Goal: Information Seeking & Learning: Learn about a topic

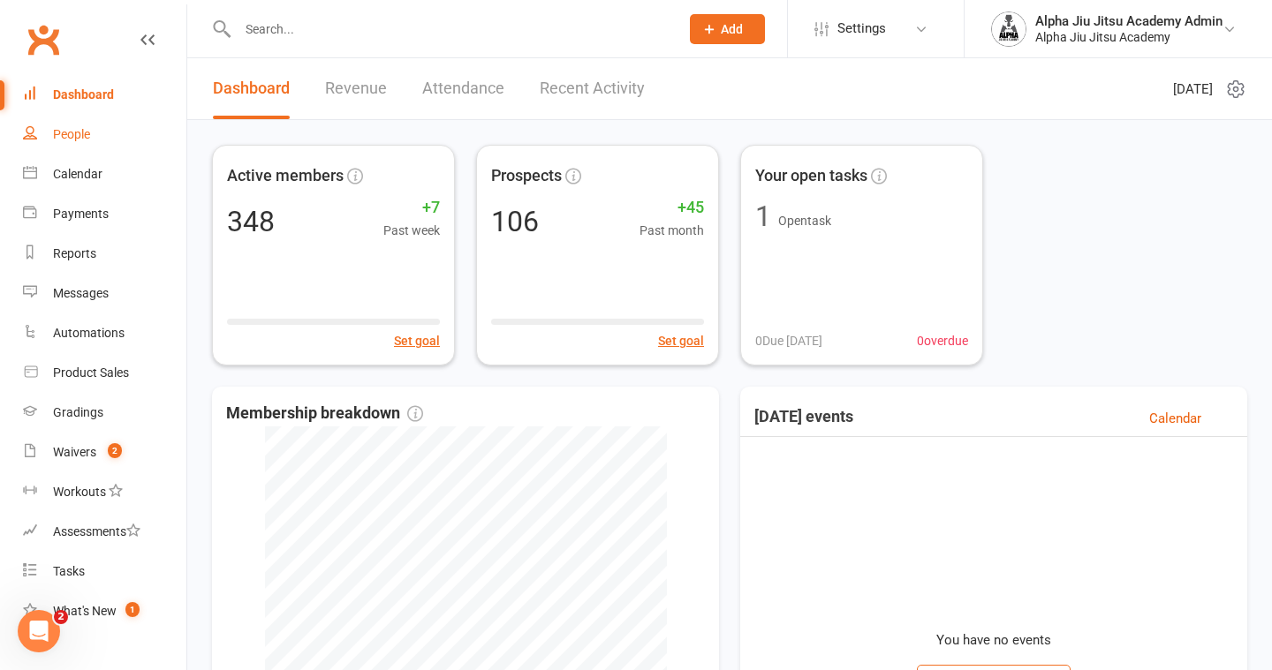
click at [132, 138] on link "People" at bounding box center [104, 135] width 163 height 40
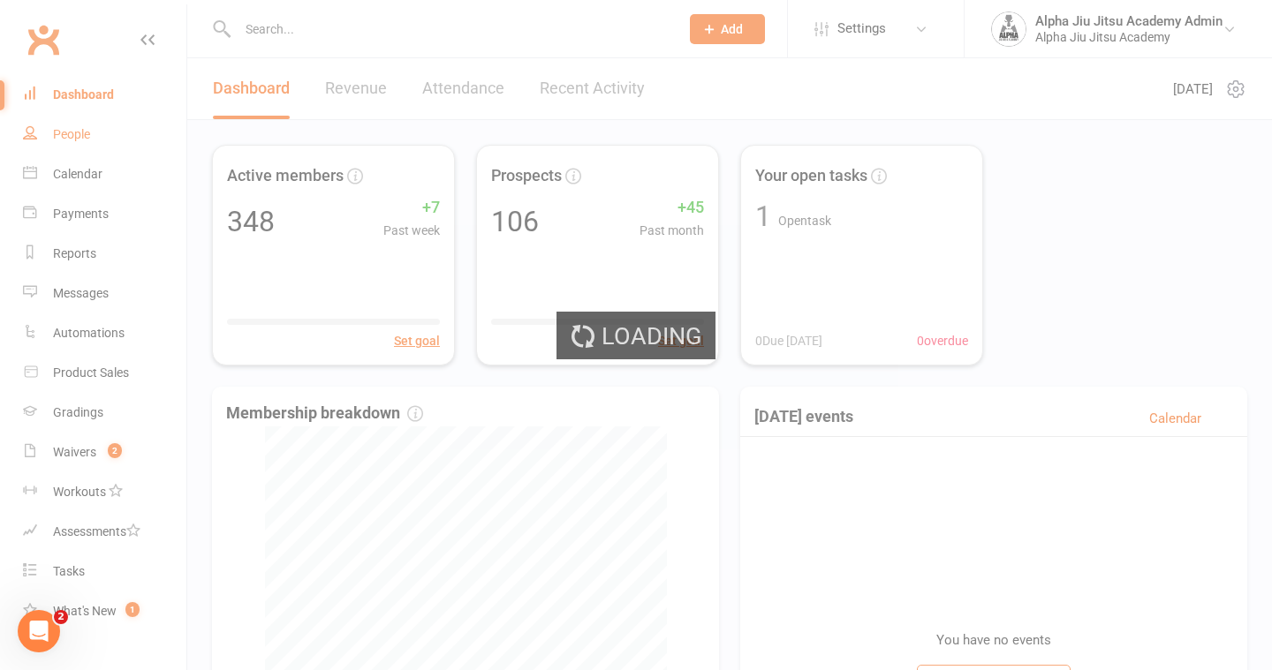
select select "100"
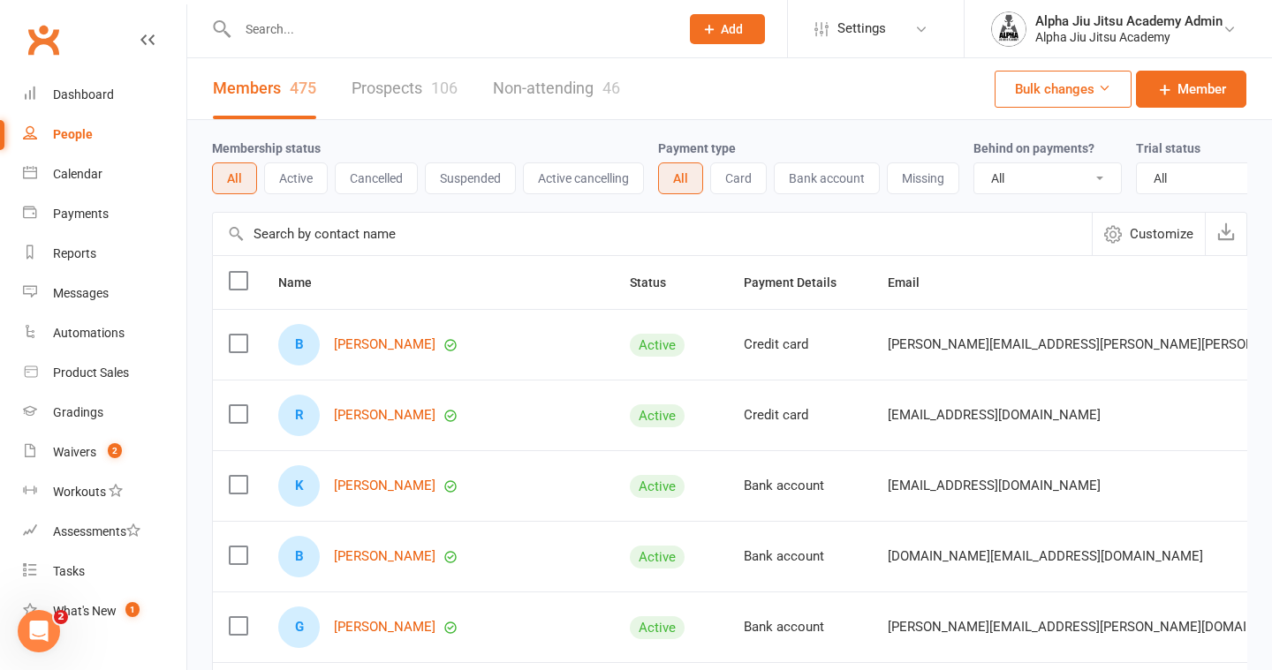
click at [1157, 230] on span "Customize" at bounding box center [1162, 233] width 64 height 21
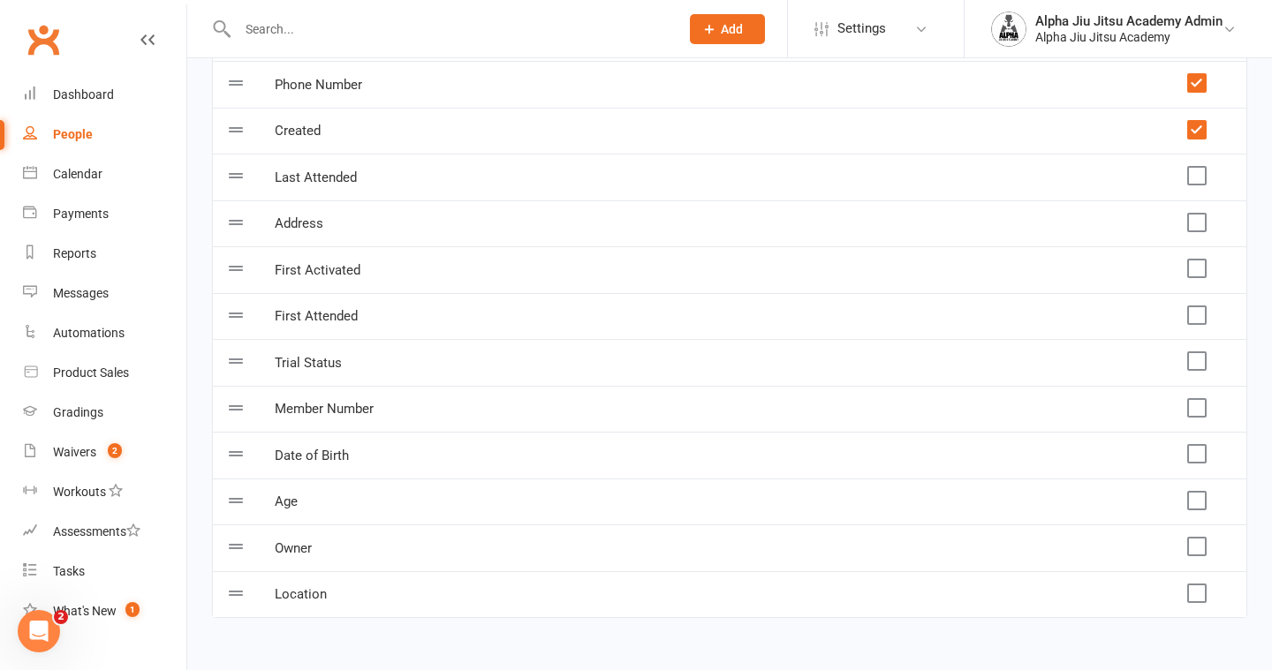
scroll to position [378, 0]
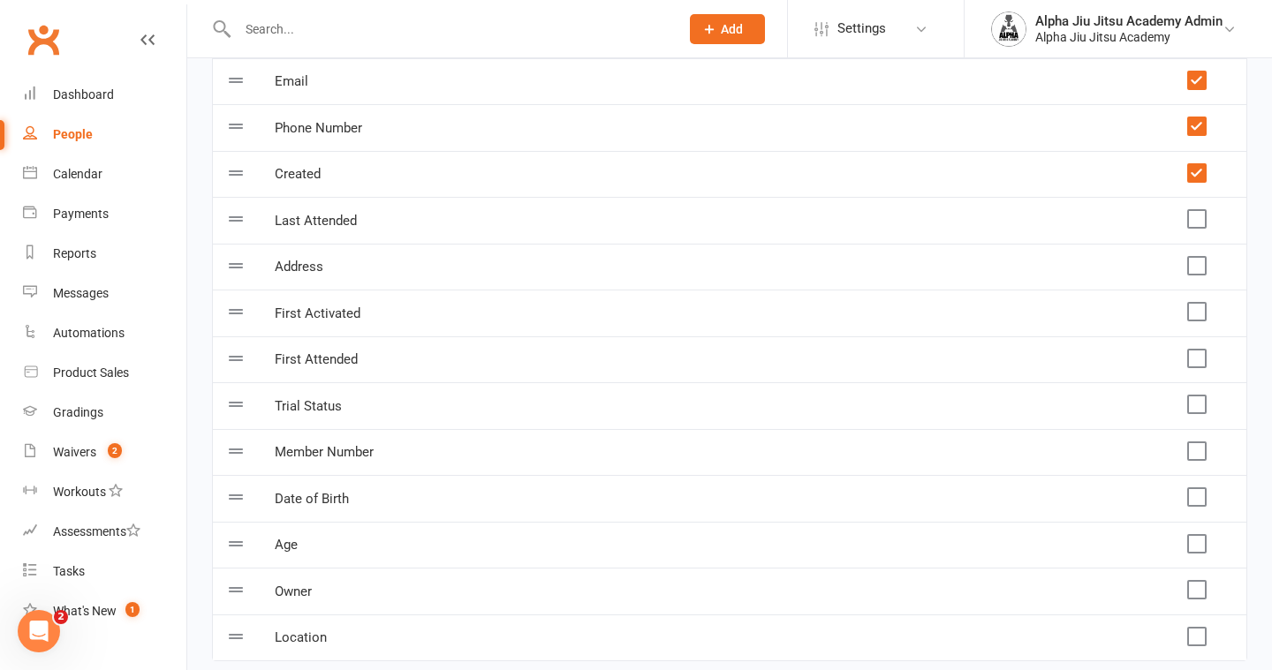
click at [1201, 323] on td at bounding box center [1196, 313] width 102 height 47
click at [1198, 312] on label at bounding box center [1196, 312] width 18 height 18
click at [1198, 303] on input "checkbox" at bounding box center [1196, 303] width 18 height 0
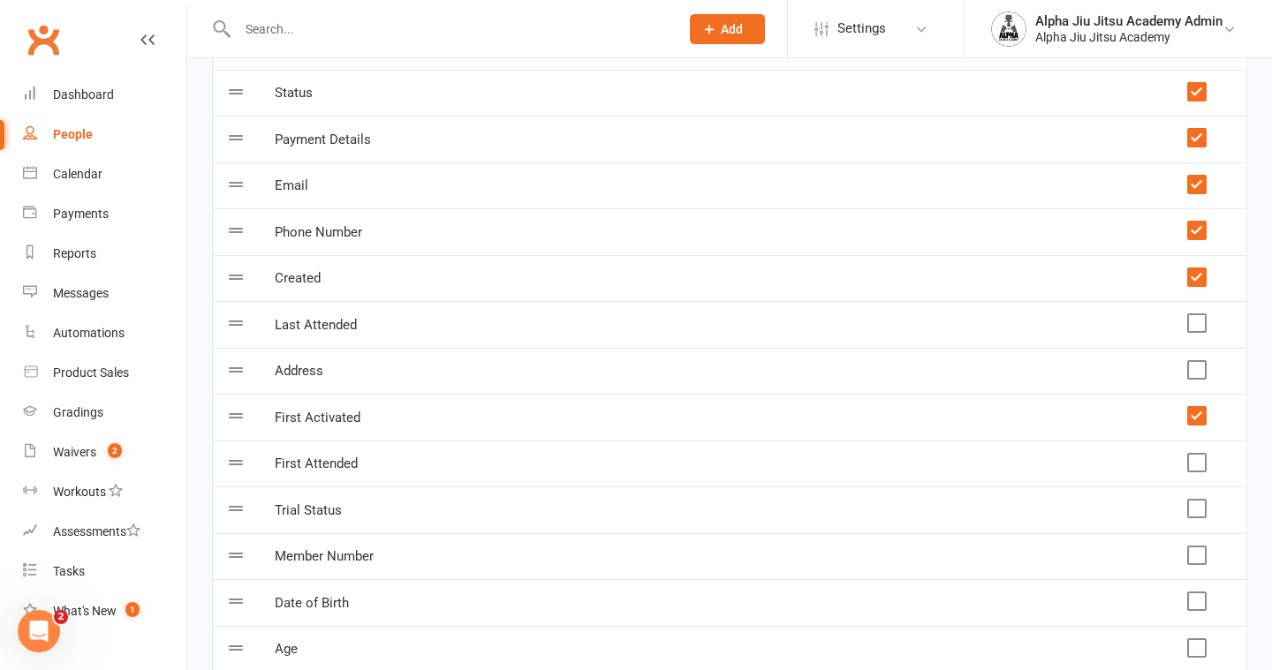
scroll to position [253, 0]
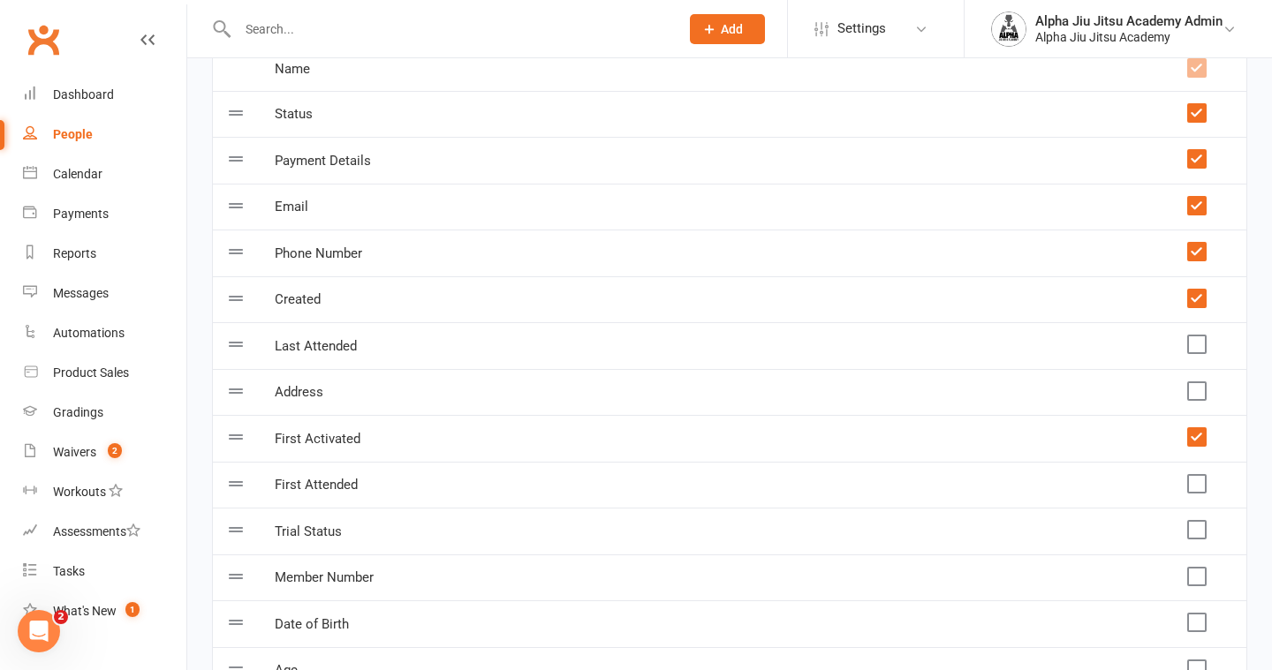
click at [1199, 303] on label at bounding box center [1196, 299] width 18 height 18
click at [1199, 290] on input "checkbox" at bounding box center [1196, 290] width 18 height 0
click at [1198, 249] on label at bounding box center [1196, 252] width 18 height 18
click at [1198, 243] on input "checkbox" at bounding box center [1196, 243] width 18 height 0
click at [1198, 207] on label at bounding box center [1196, 206] width 18 height 18
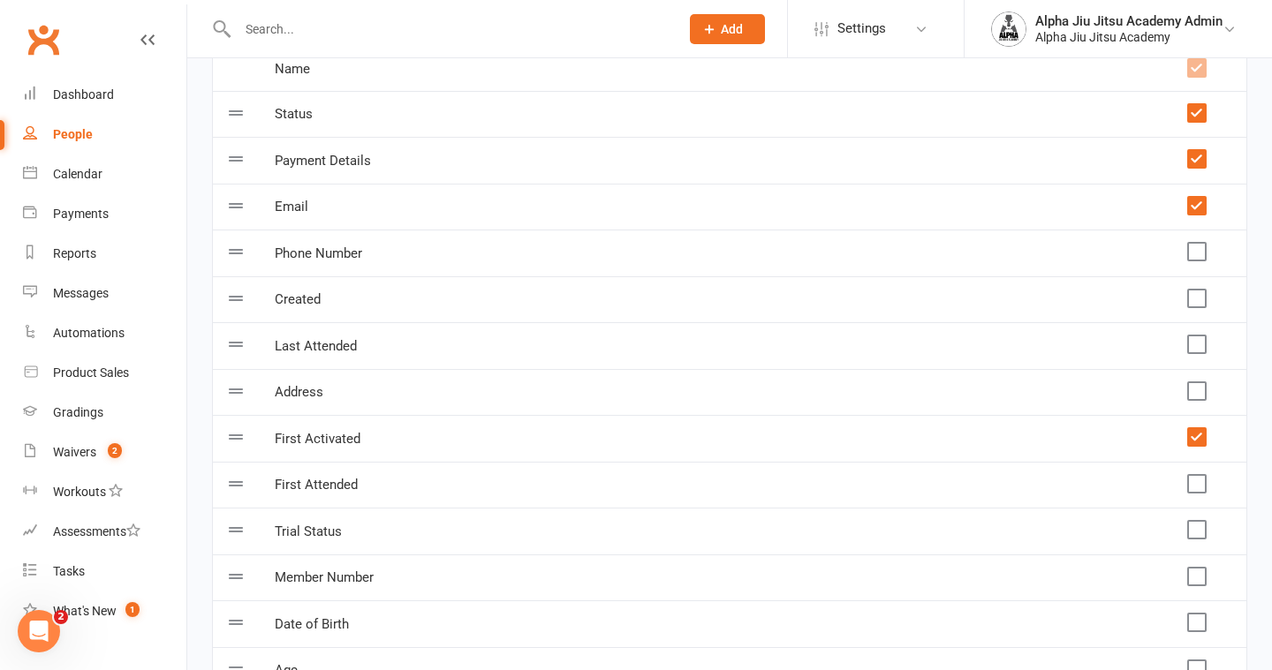
click at [1198, 197] on input "checkbox" at bounding box center [1196, 197] width 18 height 0
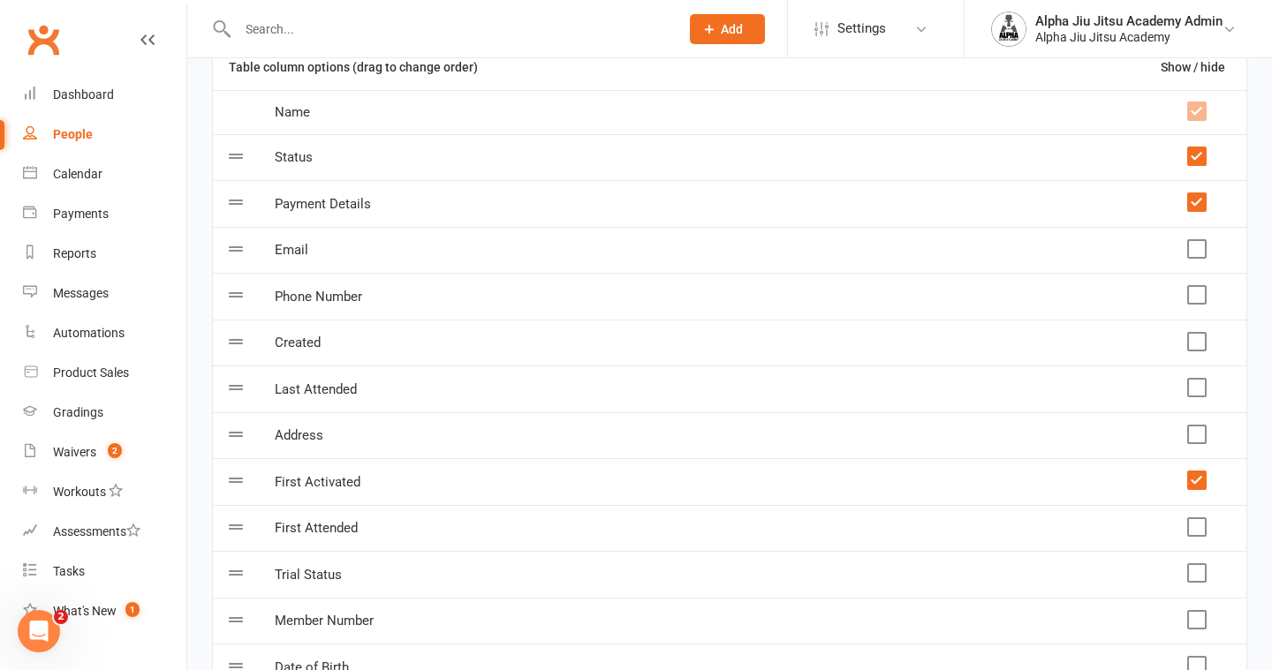
scroll to position [202, 0]
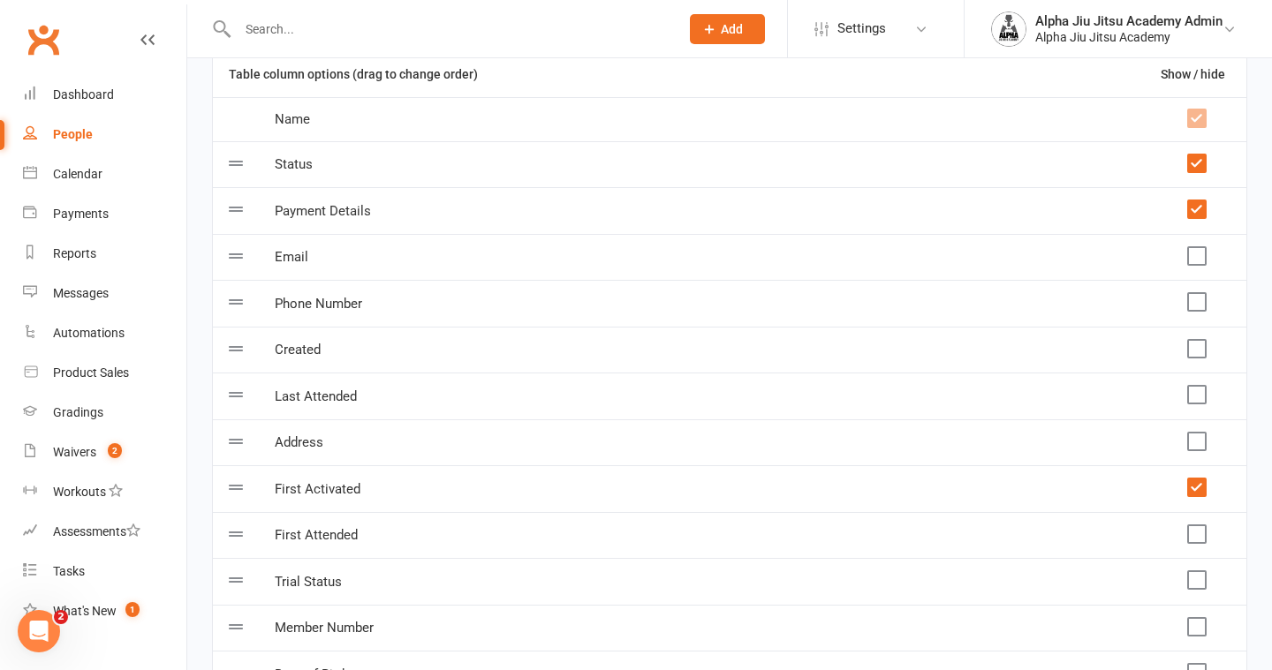
click at [1198, 207] on label at bounding box center [1196, 209] width 18 height 18
click at [1198, 200] on input "checkbox" at bounding box center [1196, 200] width 18 height 0
click at [1197, 173] on td at bounding box center [1196, 164] width 102 height 47
click at [1197, 169] on label at bounding box center [1196, 164] width 18 height 18
click at [1197, 155] on input "checkbox" at bounding box center [1196, 155] width 18 height 0
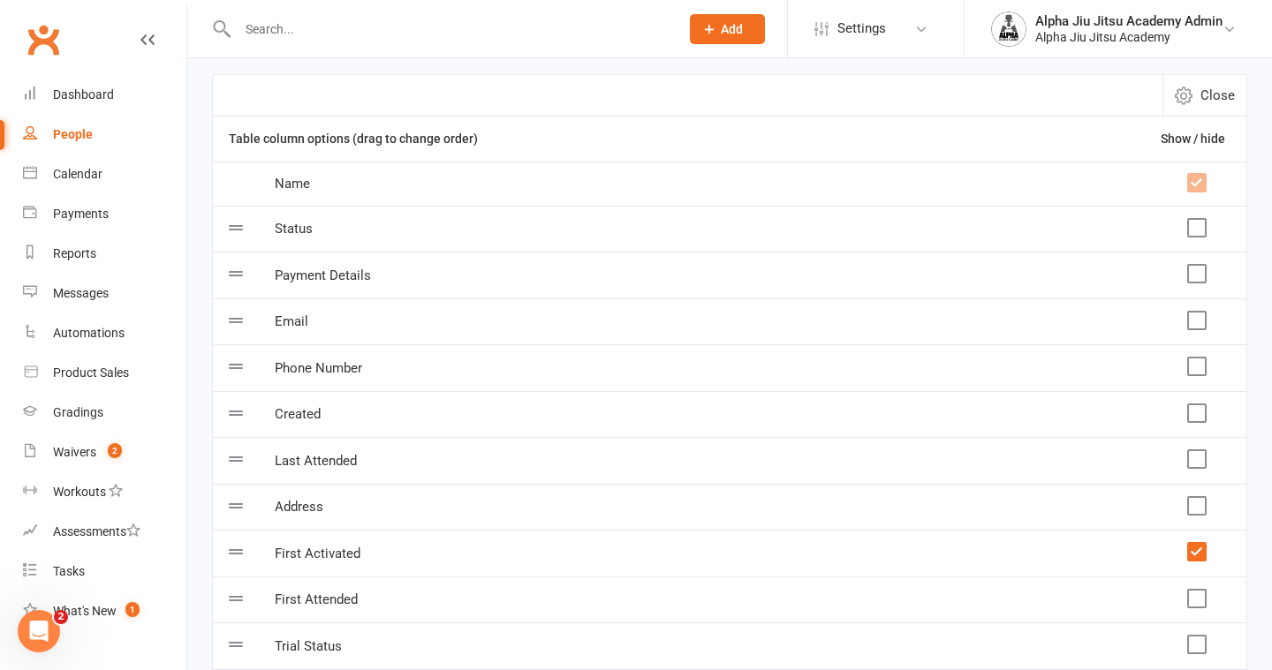
scroll to position [42, 0]
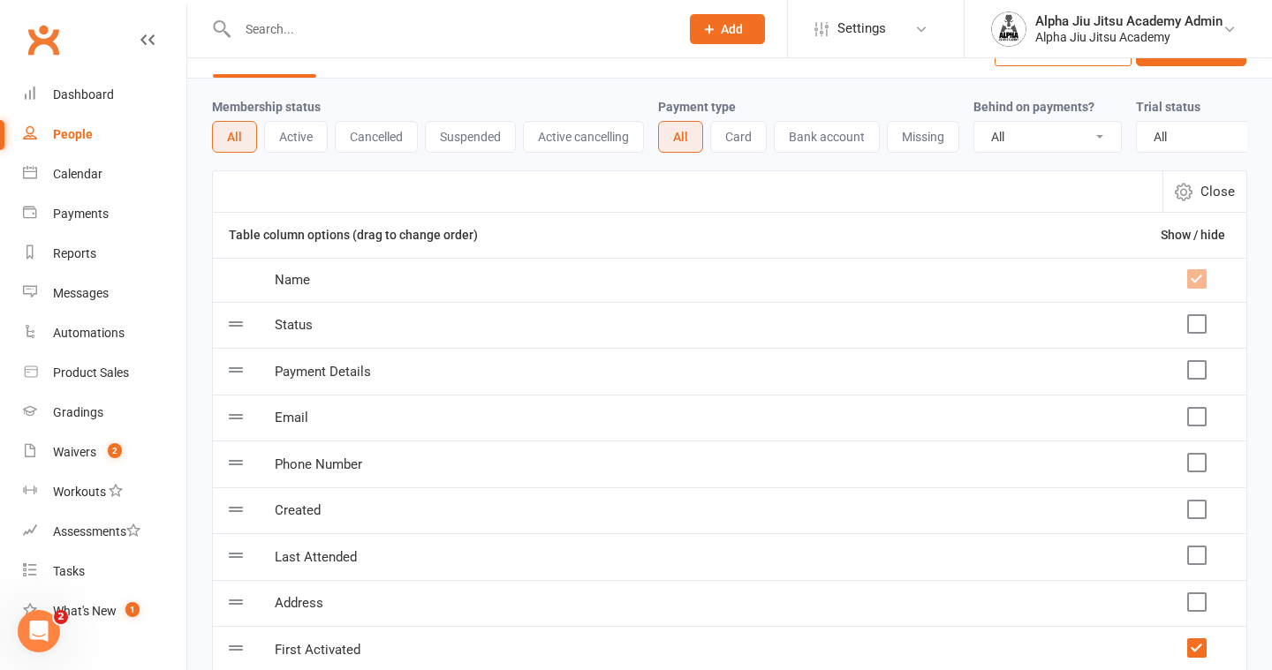
click at [1204, 185] on span "Close" at bounding box center [1217, 191] width 34 height 21
select select "100"
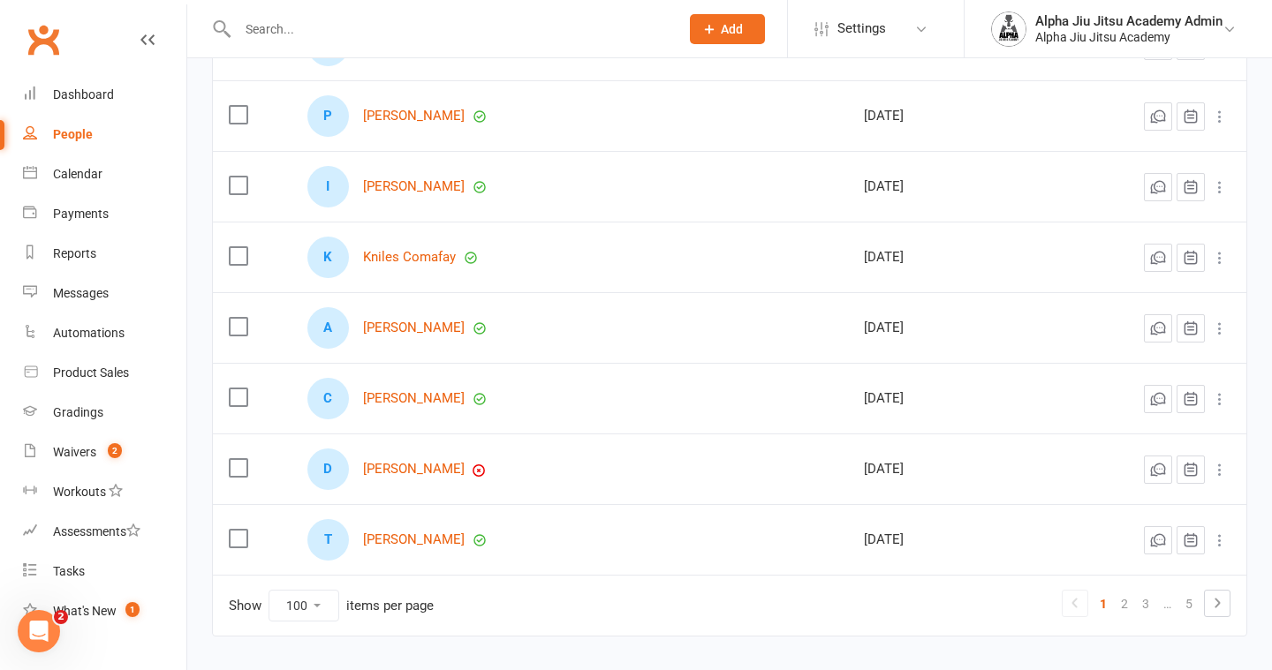
scroll to position [6860, 0]
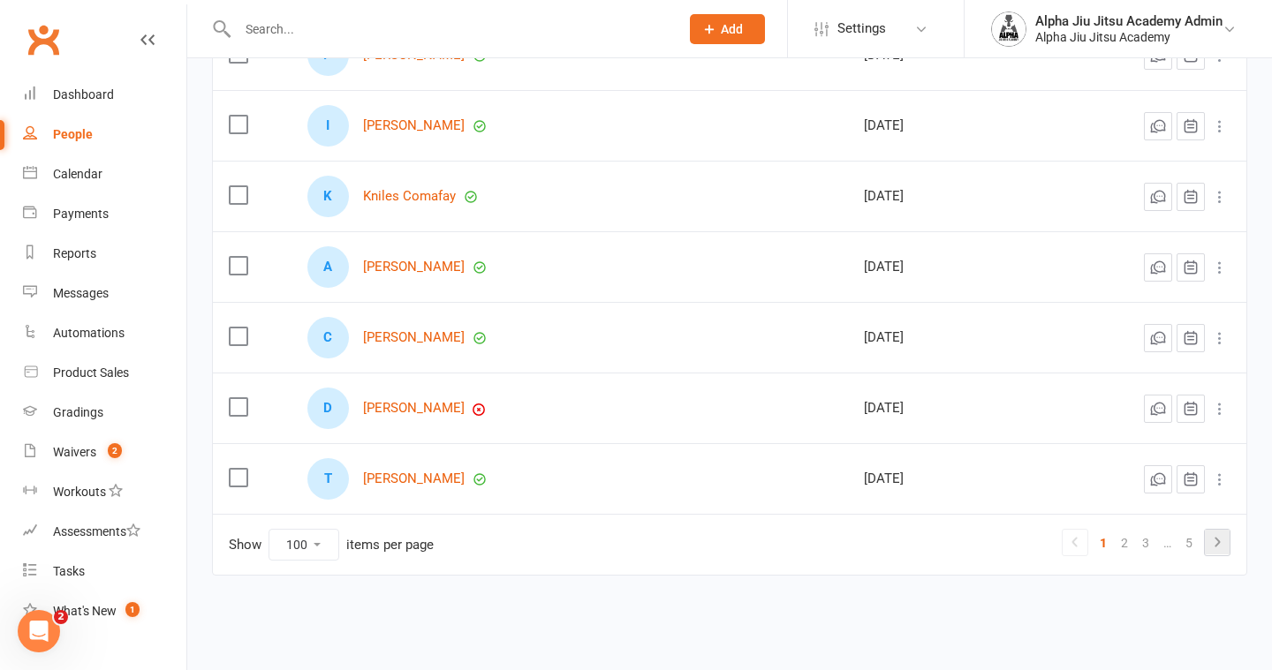
click at [1212, 537] on icon at bounding box center [1216, 542] width 21 height 21
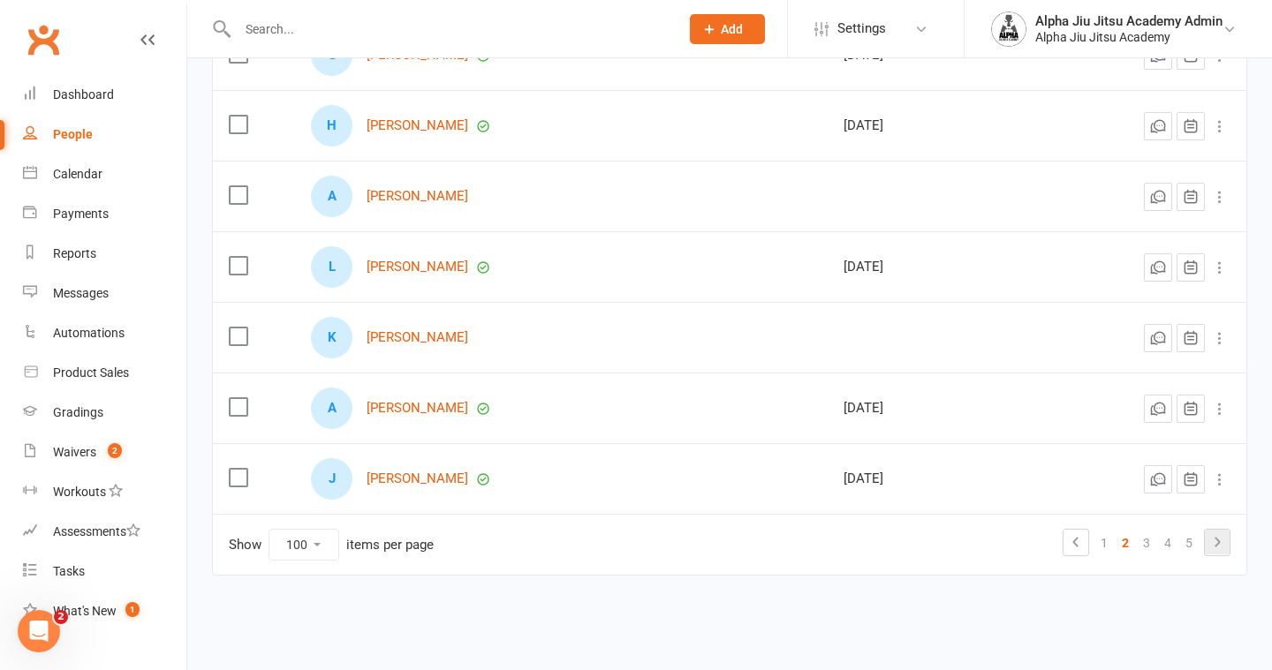
click at [1219, 548] on icon at bounding box center [1216, 542] width 21 height 21
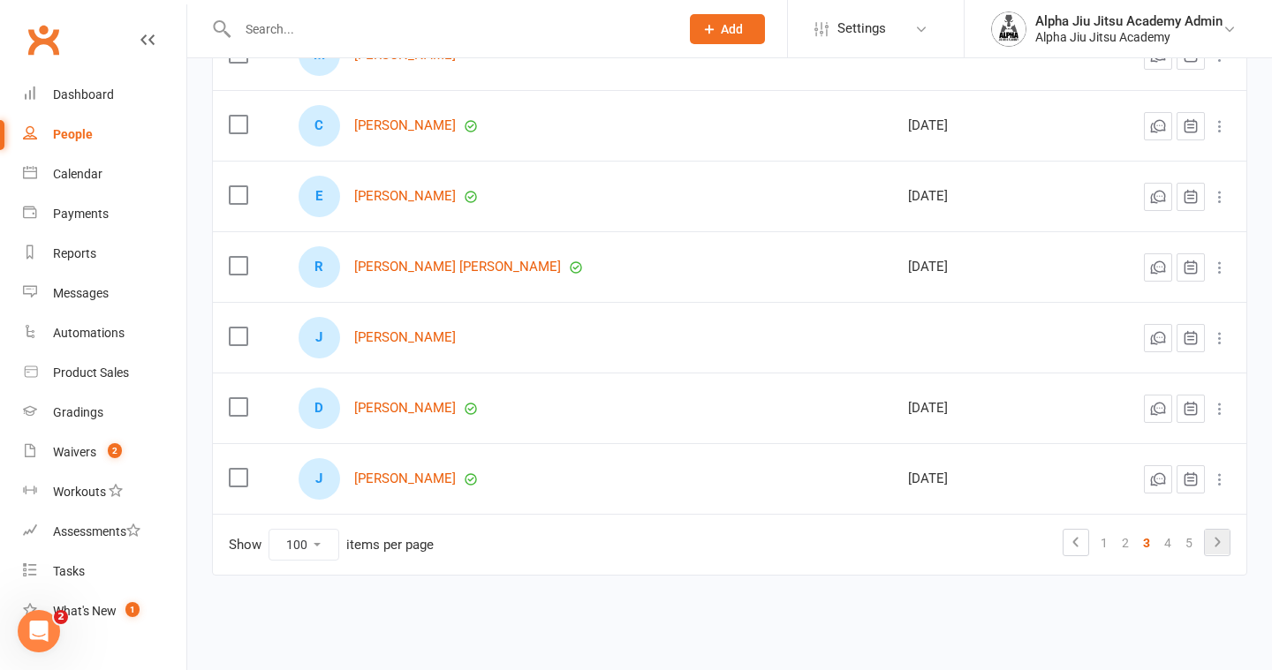
click at [1213, 545] on icon at bounding box center [1216, 542] width 21 height 21
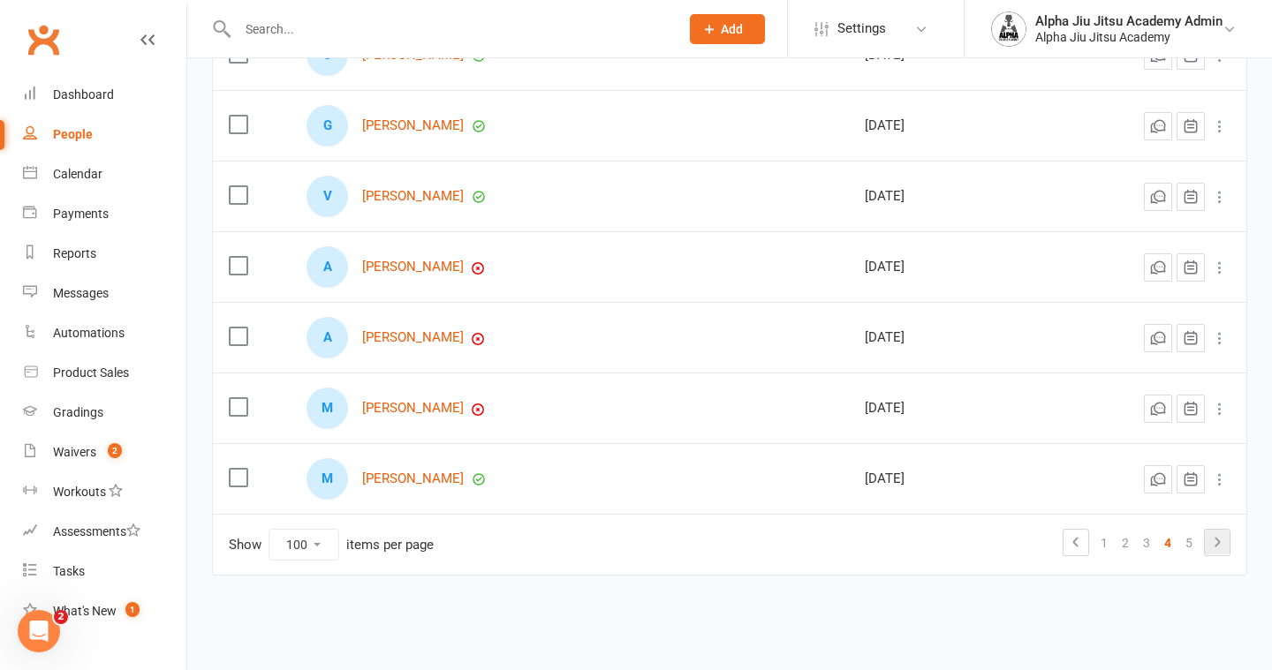
click at [1213, 545] on icon at bounding box center [1216, 542] width 21 height 21
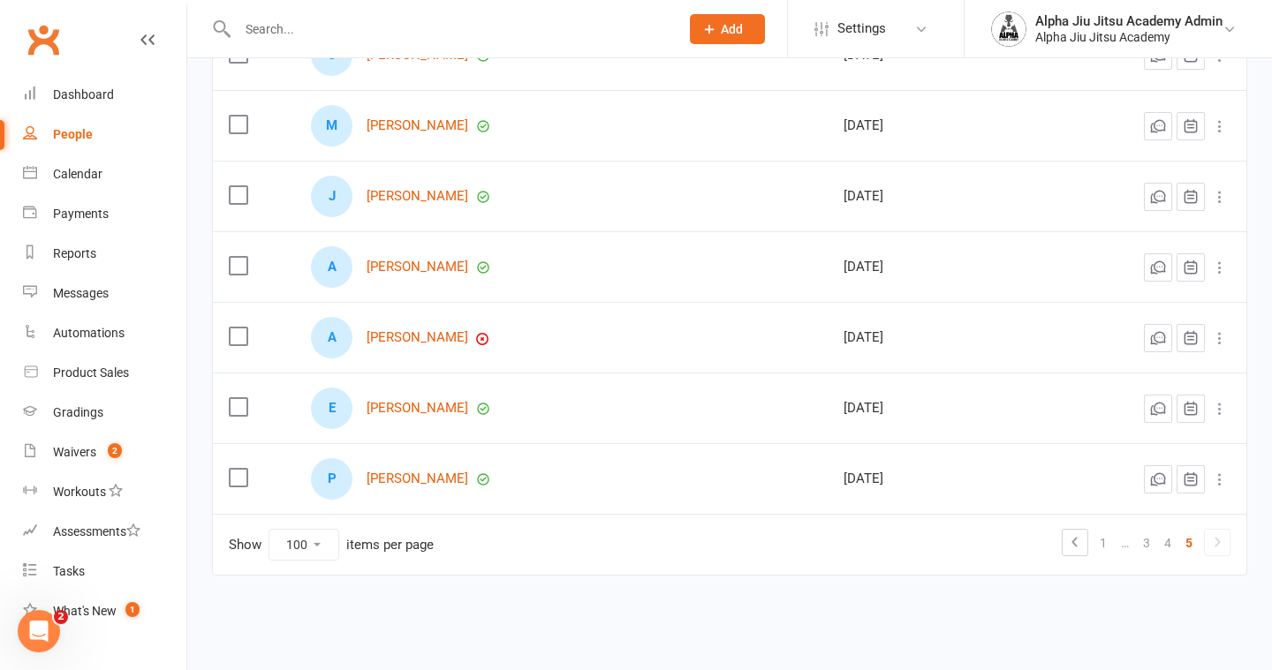
scroll to position [5094, 0]
click at [1213, 545] on icon at bounding box center [1216, 542] width 21 height 21
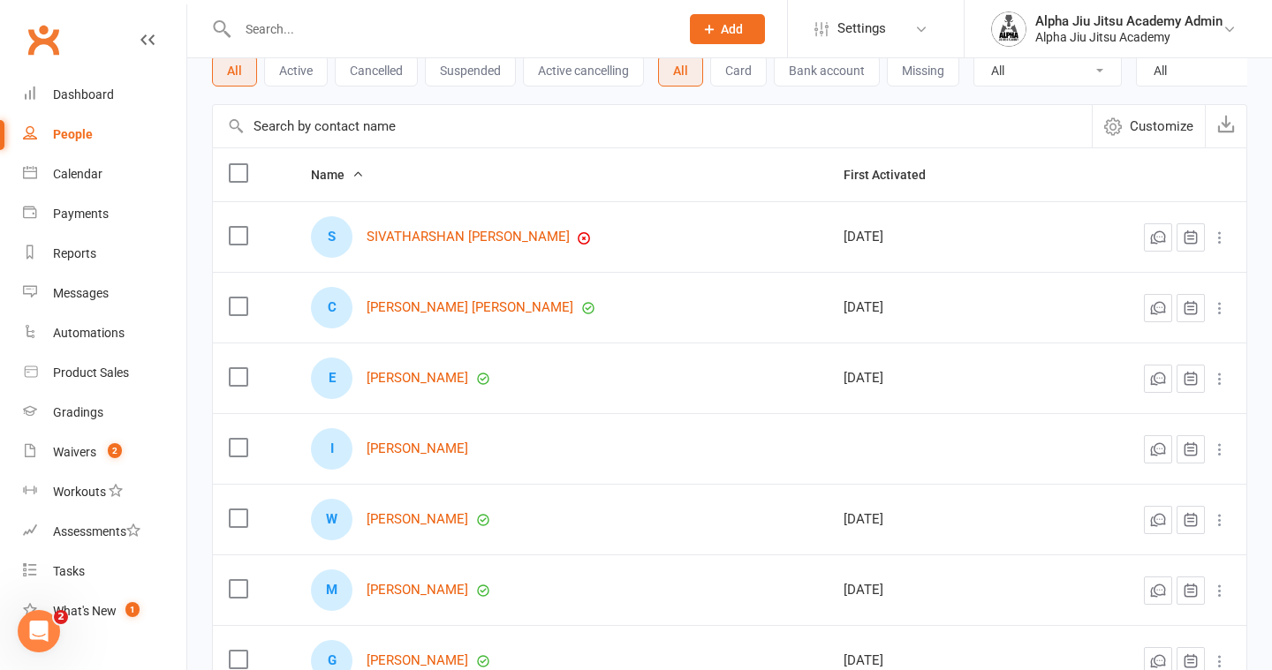
scroll to position [0, 0]
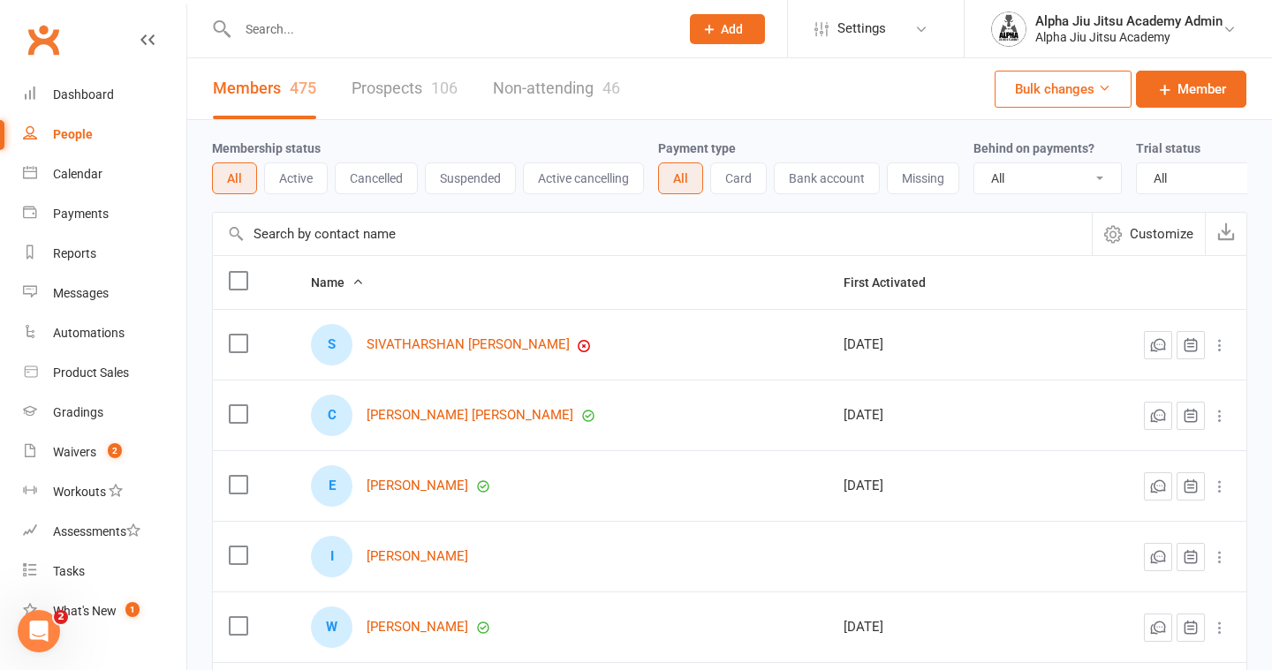
click at [1169, 235] on span "Customize" at bounding box center [1162, 233] width 64 height 21
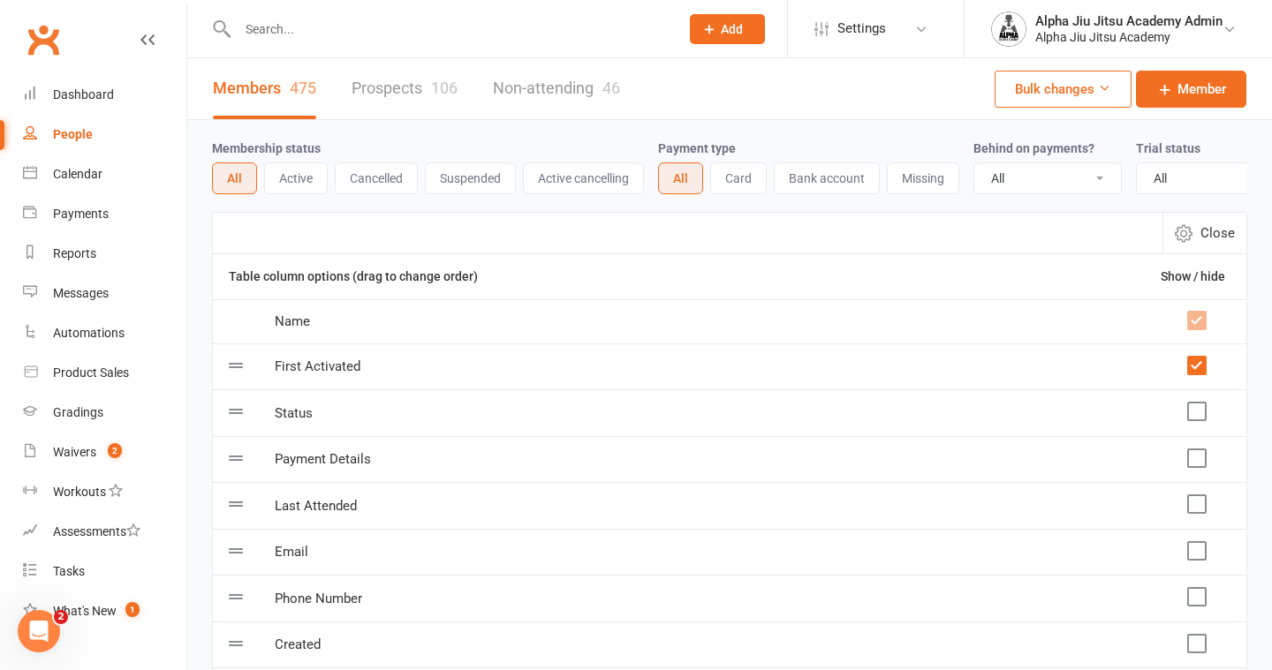
click at [1199, 423] on td at bounding box center [1196, 412] width 102 height 47
click at [1197, 407] on label at bounding box center [1196, 412] width 18 height 18
click at [1197, 403] on input "checkbox" at bounding box center [1196, 403] width 18 height 0
click at [1202, 461] on label at bounding box center [1196, 459] width 18 height 18
click at [1202, 450] on input "checkbox" at bounding box center [1196, 450] width 18 height 0
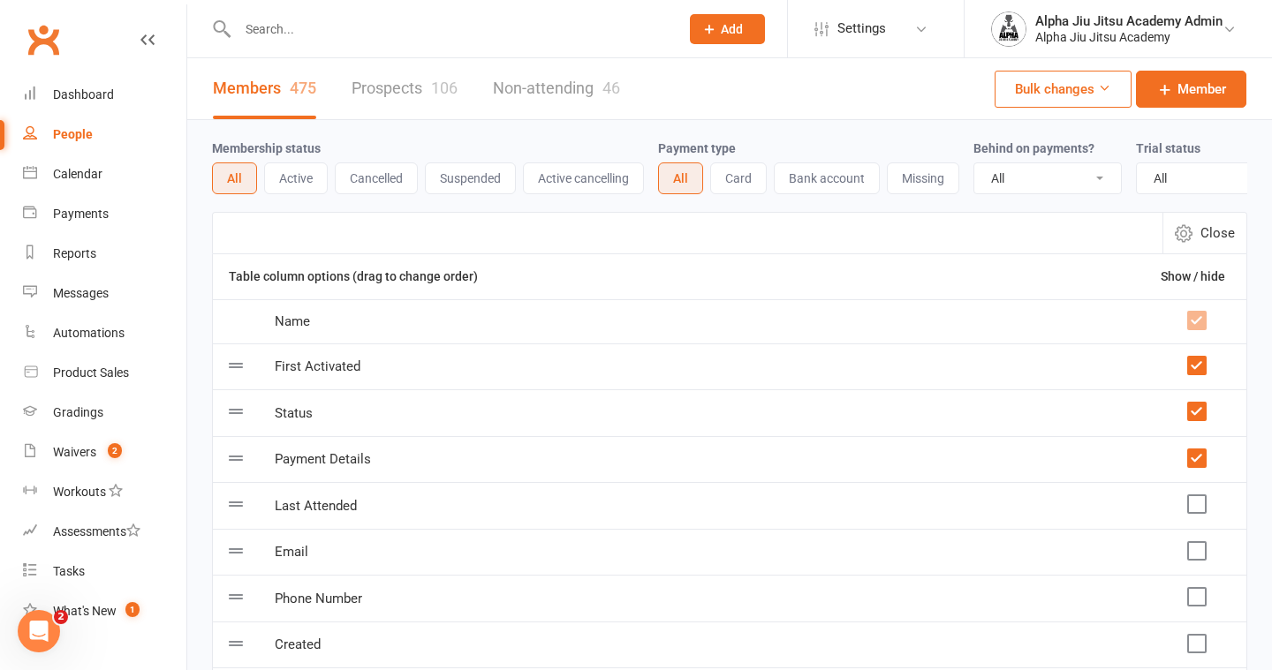
click at [1202, 495] on label at bounding box center [1196, 504] width 18 height 18
click at [1202, 495] on input "checkbox" at bounding box center [1196, 495] width 18 height 0
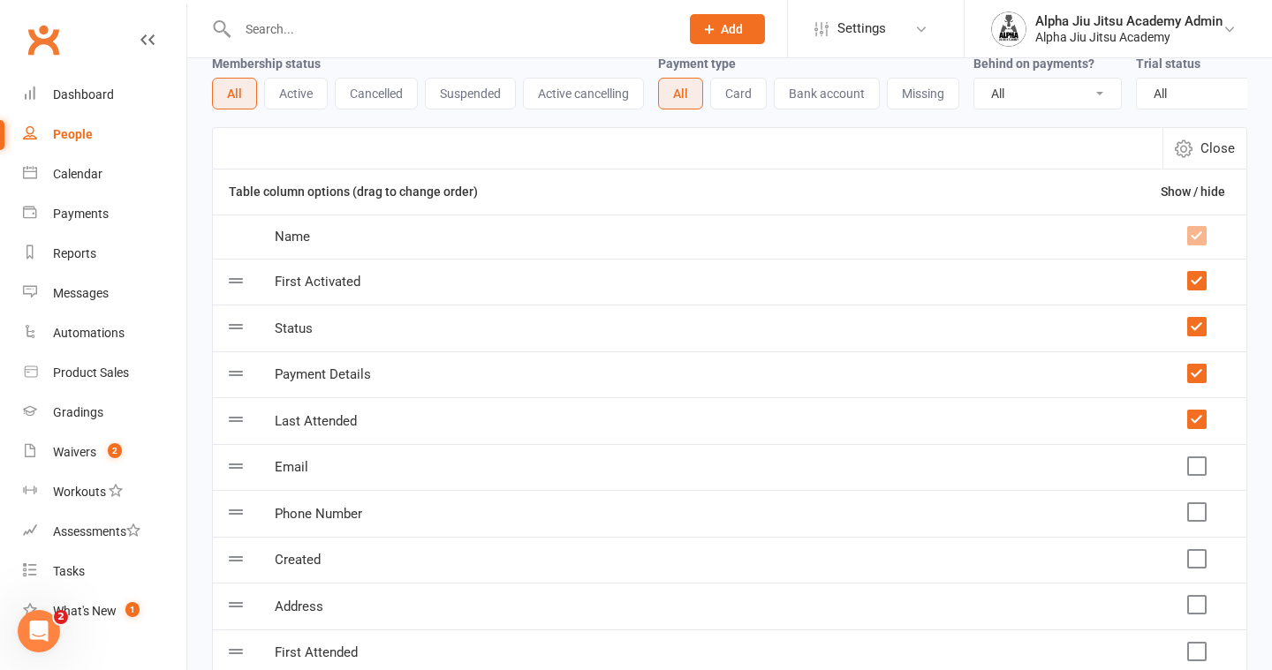
scroll to position [89, 0]
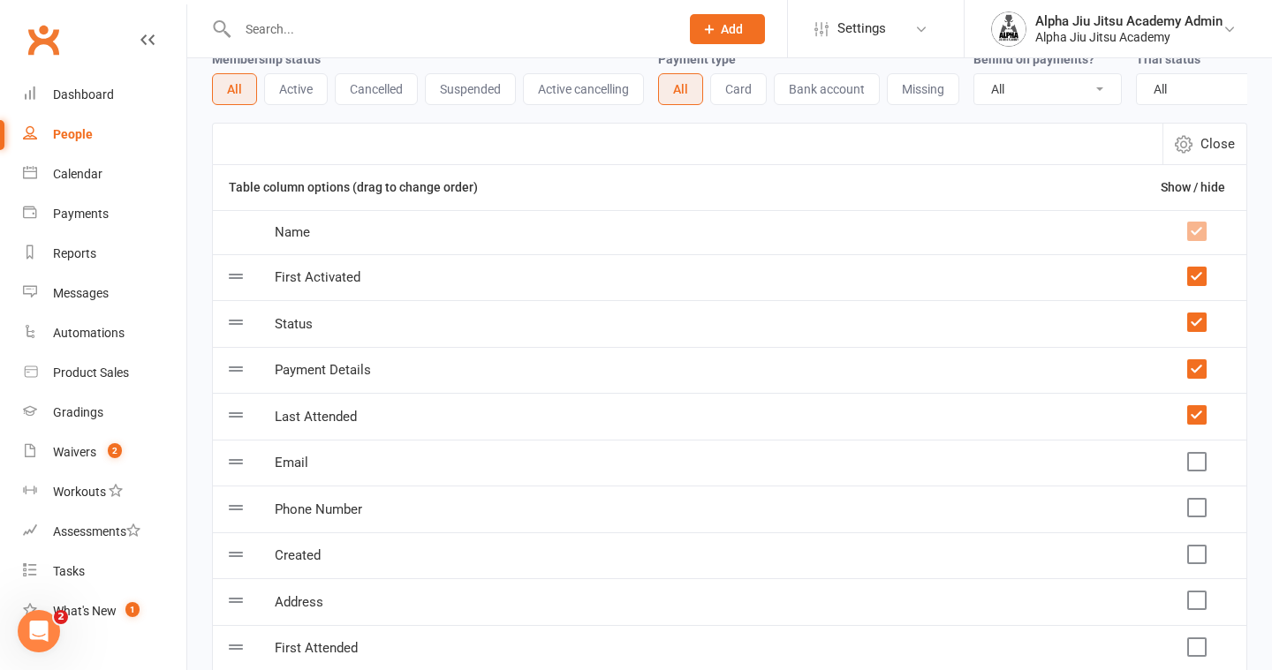
click at [1198, 472] on td at bounding box center [1196, 463] width 102 height 47
click at [1198, 466] on label at bounding box center [1196, 462] width 18 height 18
click at [1198, 453] on input "checkbox" at bounding box center [1196, 453] width 18 height 0
click at [1203, 510] on label at bounding box center [1196, 508] width 18 height 18
click at [1203, 499] on input "checkbox" at bounding box center [1196, 499] width 18 height 0
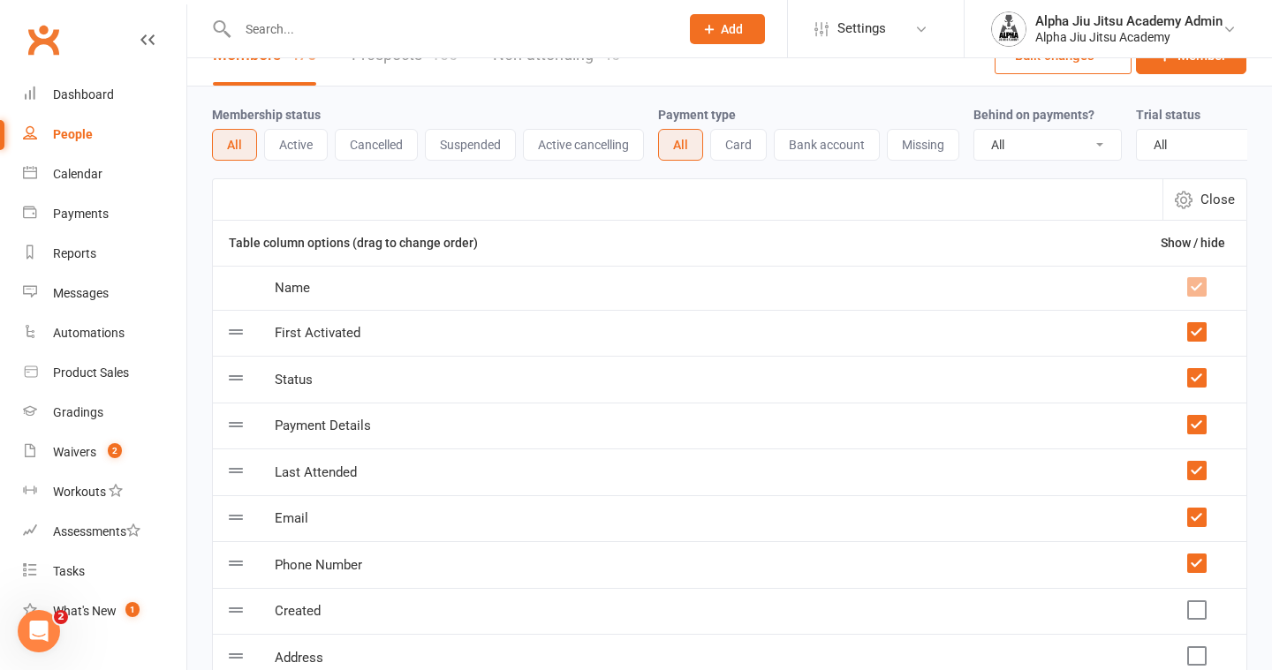
scroll to position [28, 0]
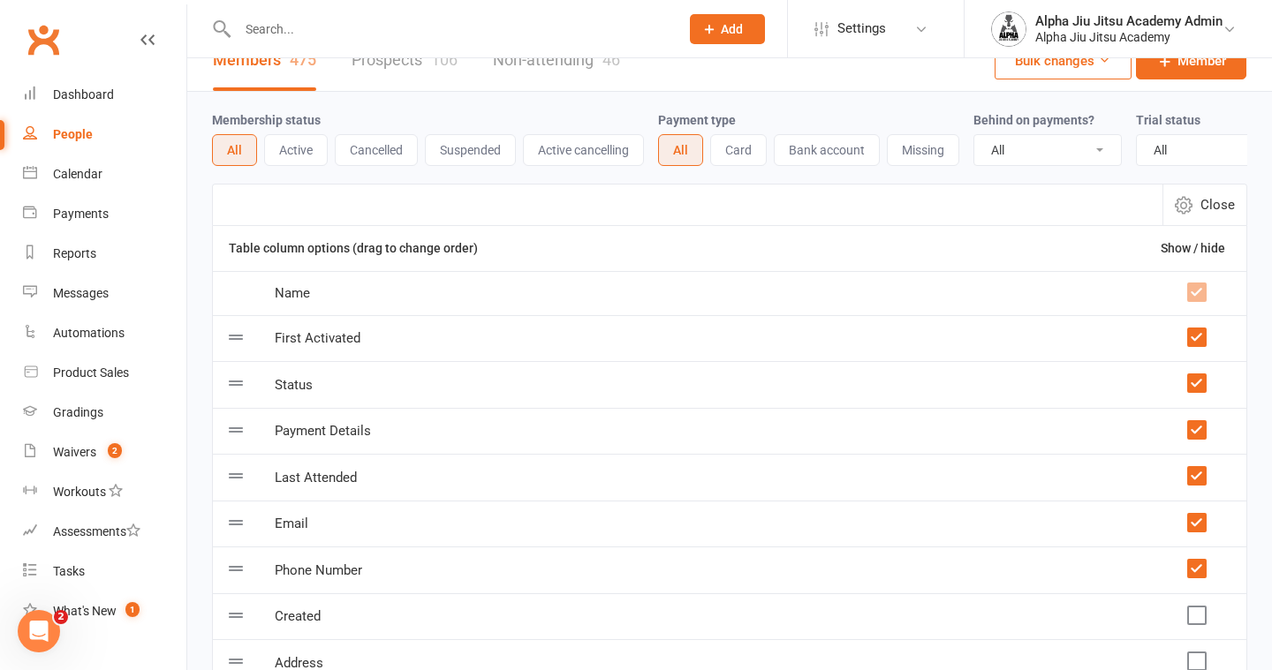
click at [1194, 382] on label at bounding box center [1196, 383] width 18 height 18
click at [1194, 374] on input "checkbox" at bounding box center [1196, 374] width 18 height 0
click at [1195, 419] on td at bounding box center [1196, 431] width 102 height 47
click at [1198, 435] on label at bounding box center [1196, 430] width 18 height 18
click at [1198, 421] on input "checkbox" at bounding box center [1196, 421] width 18 height 0
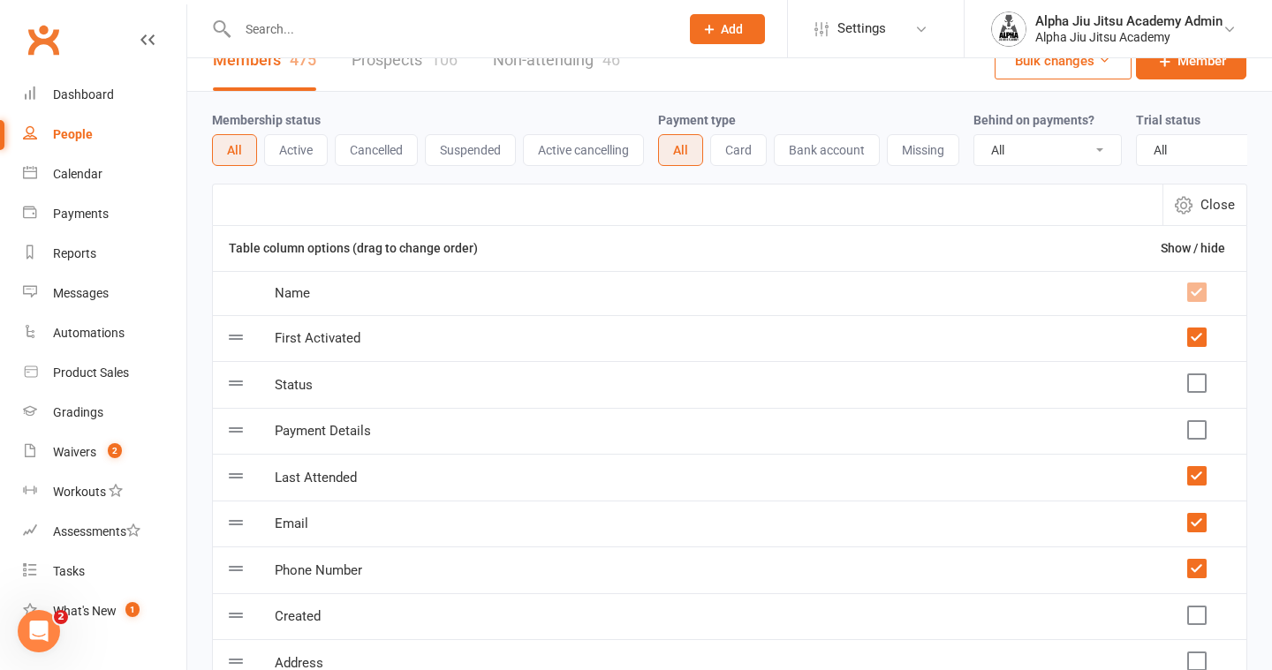
click at [1201, 474] on label at bounding box center [1196, 476] width 18 height 18
click at [1201, 467] on input "checkbox" at bounding box center [1196, 467] width 18 height 0
click at [1195, 521] on label at bounding box center [1196, 523] width 18 height 18
click at [1195, 514] on input "checkbox" at bounding box center [1196, 514] width 18 height 0
click at [1198, 576] on label at bounding box center [1196, 569] width 18 height 18
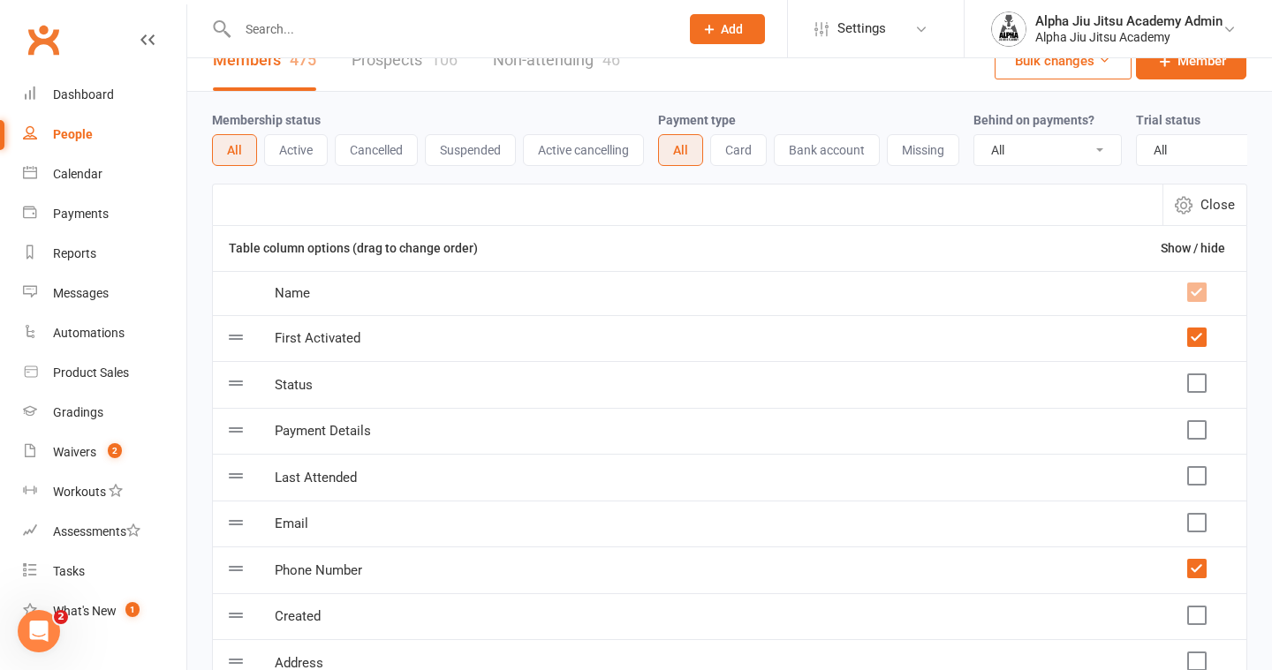
click at [1198, 560] on input "checkbox" at bounding box center [1196, 560] width 18 height 0
click at [1203, 615] on label at bounding box center [1196, 616] width 18 height 18
click at [1203, 607] on input "checkbox" at bounding box center [1196, 607] width 18 height 0
click at [1198, 344] on label at bounding box center [1196, 338] width 18 height 18
click at [1198, 329] on input "checkbox" at bounding box center [1196, 329] width 18 height 0
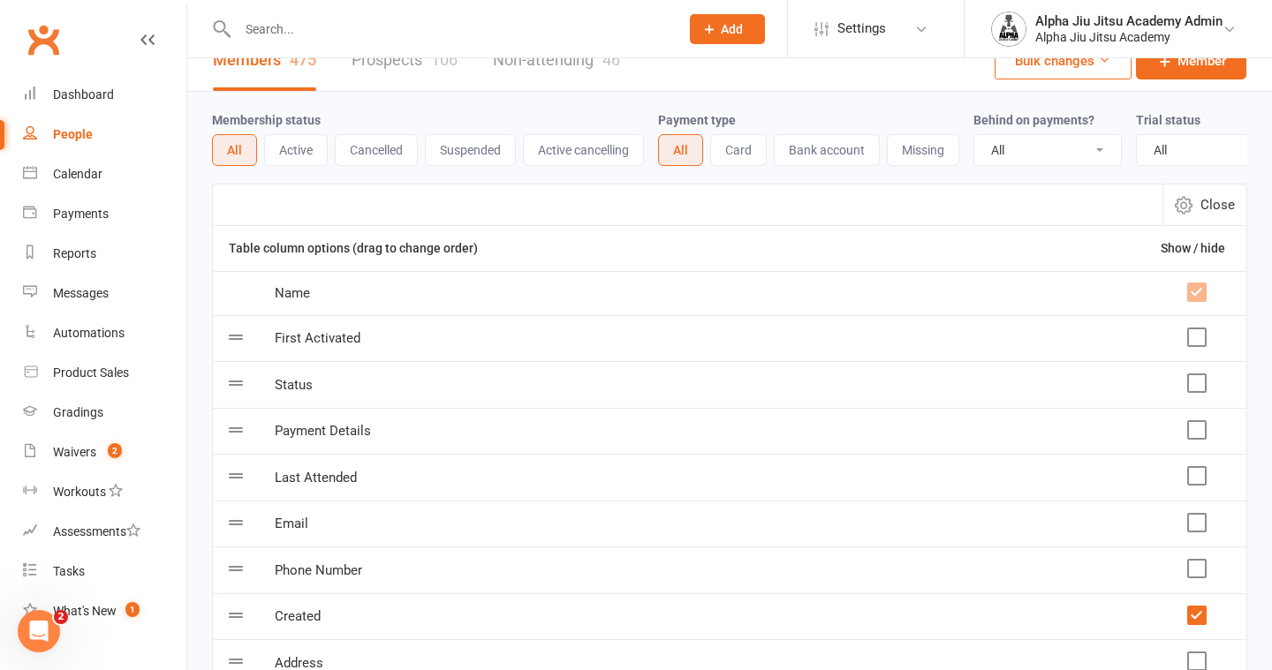
click at [1205, 202] on span "Close" at bounding box center [1217, 204] width 34 height 21
select select "100"
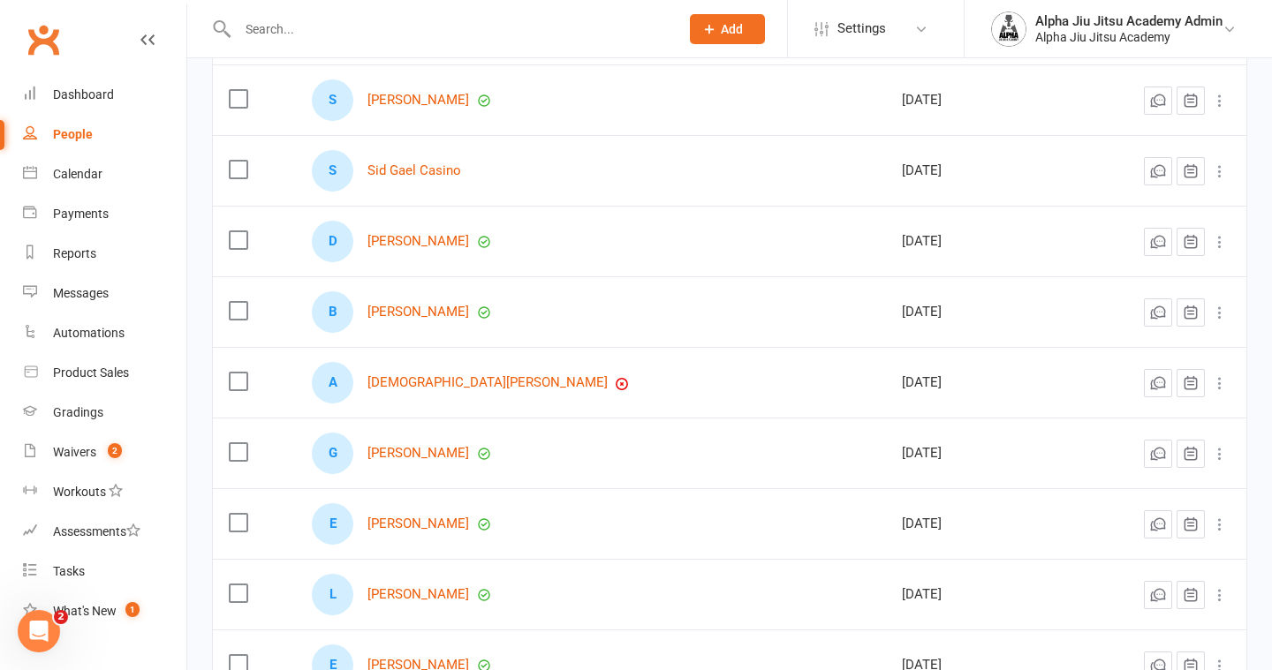
scroll to position [6860, 0]
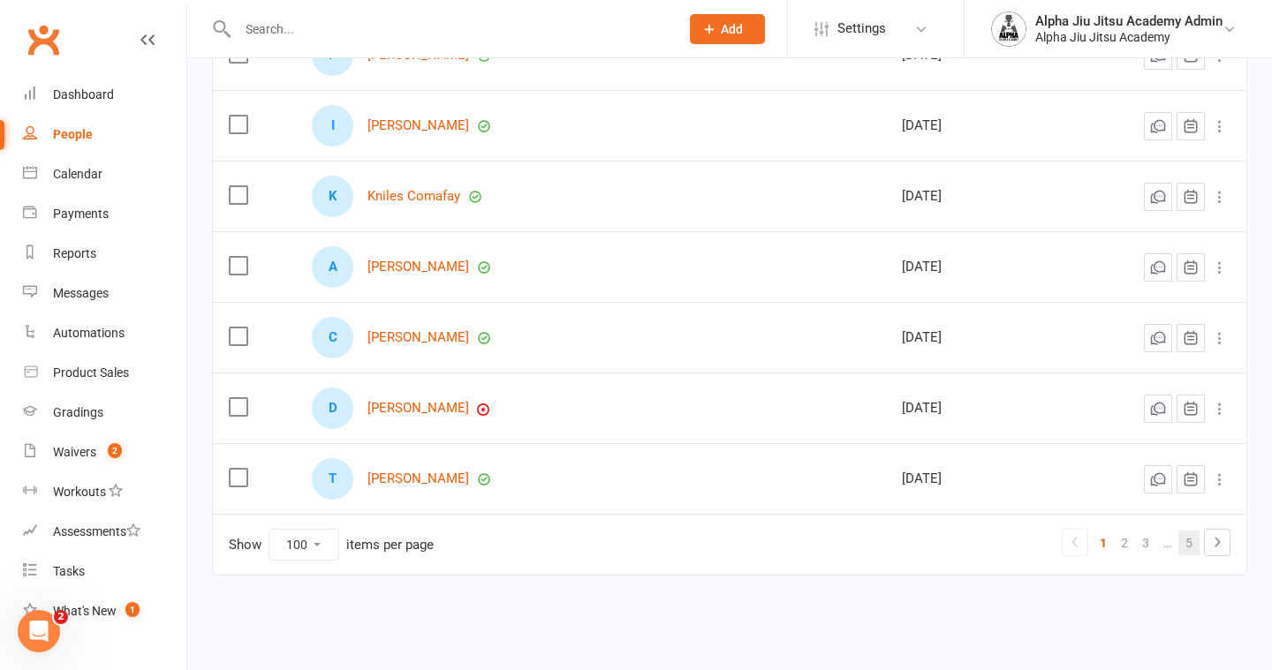
click at [1186, 540] on link "5" at bounding box center [1188, 543] width 21 height 25
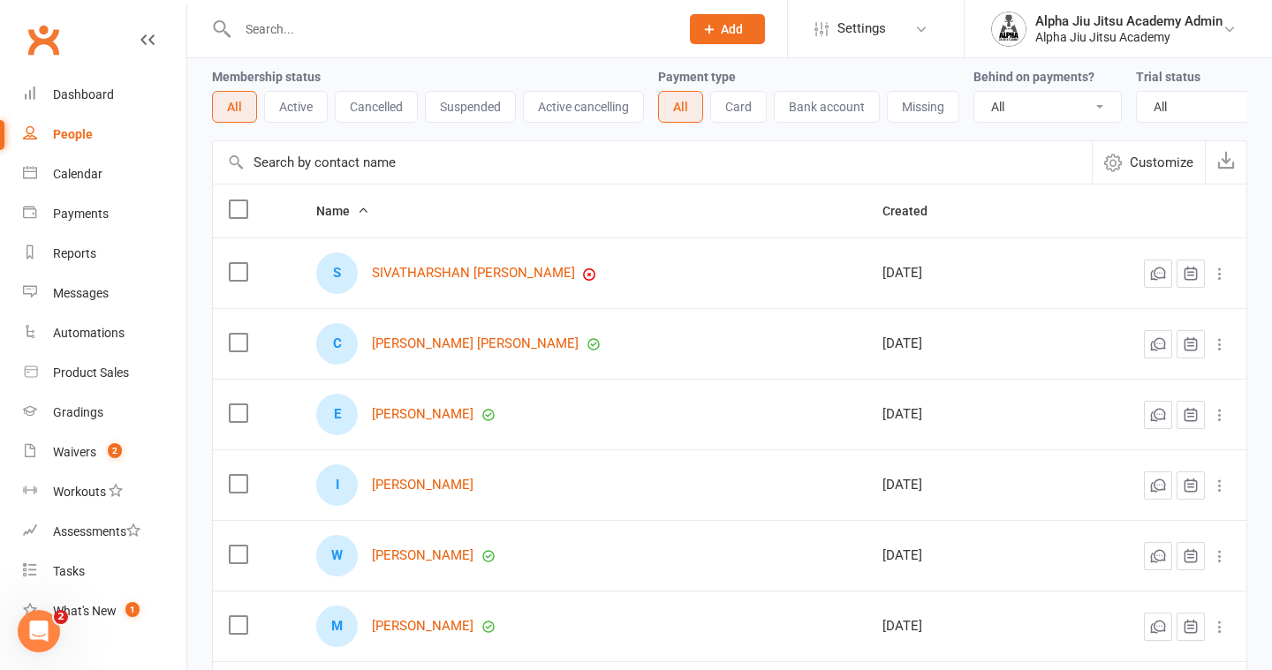
scroll to position [0, 0]
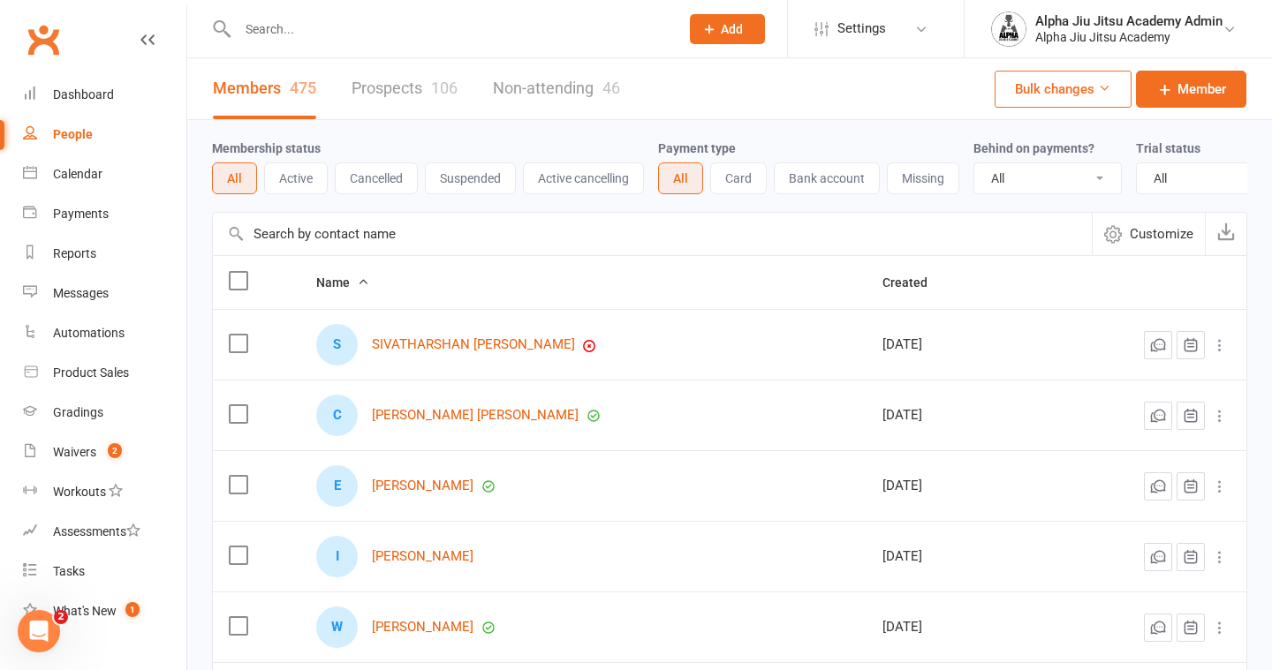
click at [1176, 229] on span "Customize" at bounding box center [1162, 233] width 64 height 21
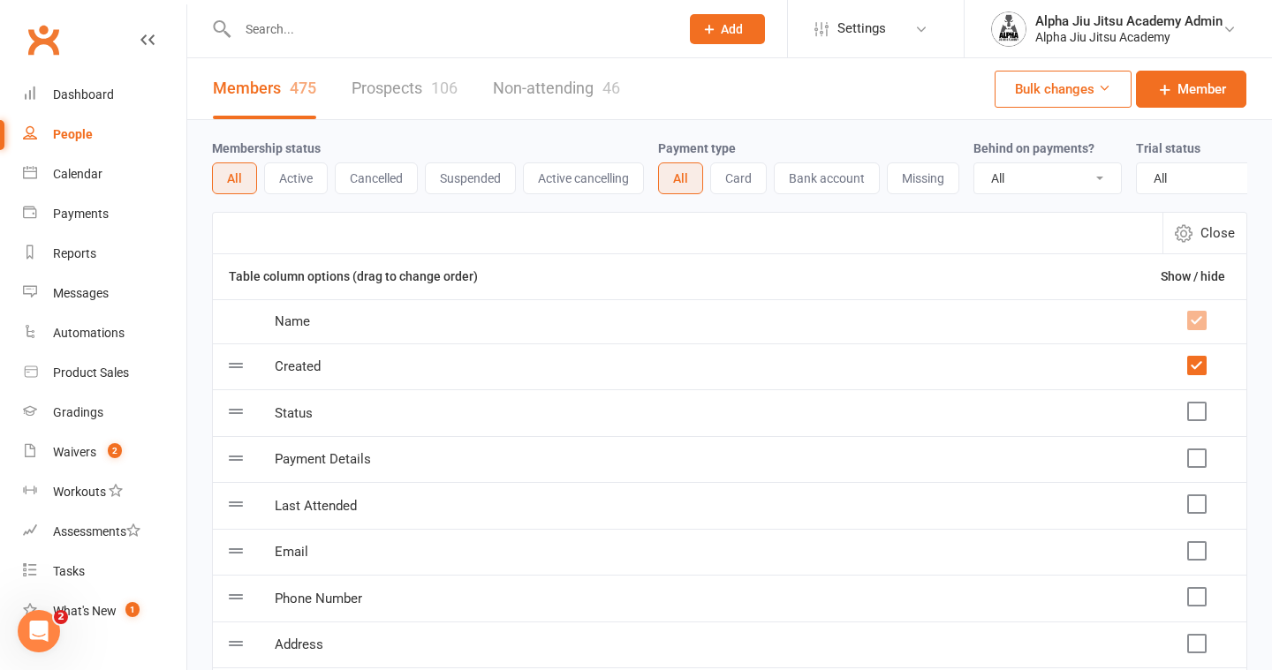
click at [1194, 414] on label at bounding box center [1196, 412] width 18 height 18
click at [1194, 403] on input "checkbox" at bounding box center [1196, 403] width 18 height 0
click at [1189, 453] on label at bounding box center [1196, 459] width 18 height 18
click at [1189, 450] on input "checkbox" at bounding box center [1196, 450] width 18 height 0
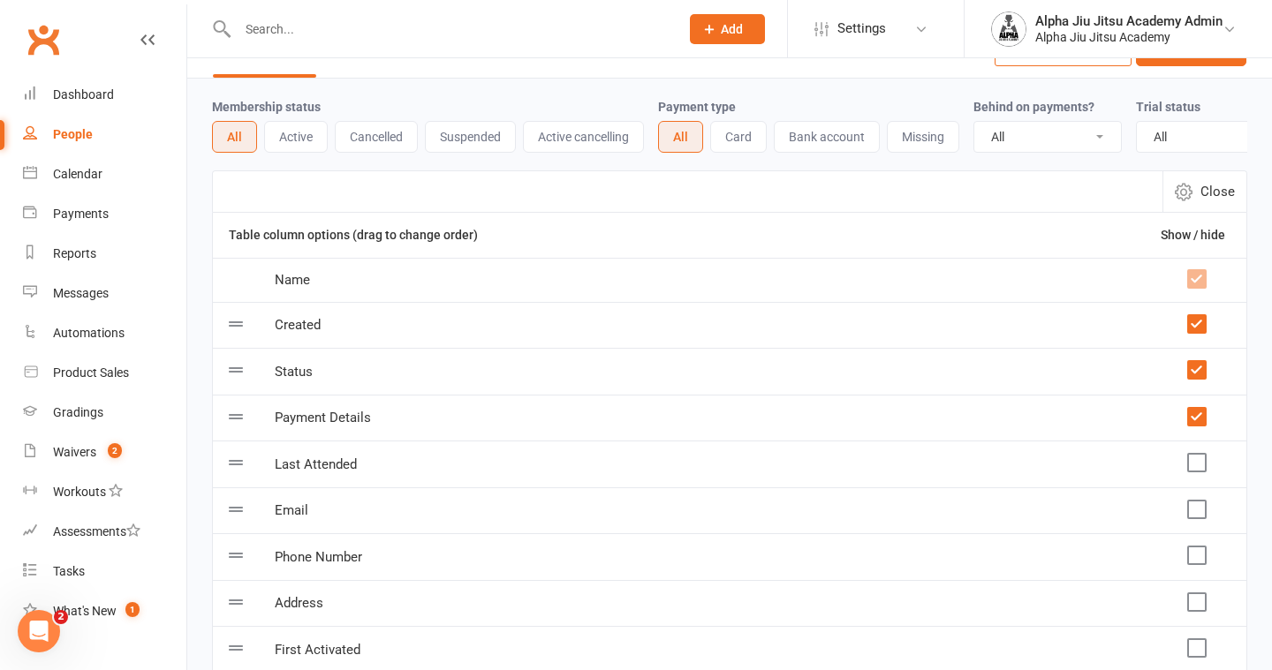
scroll to position [51, 0]
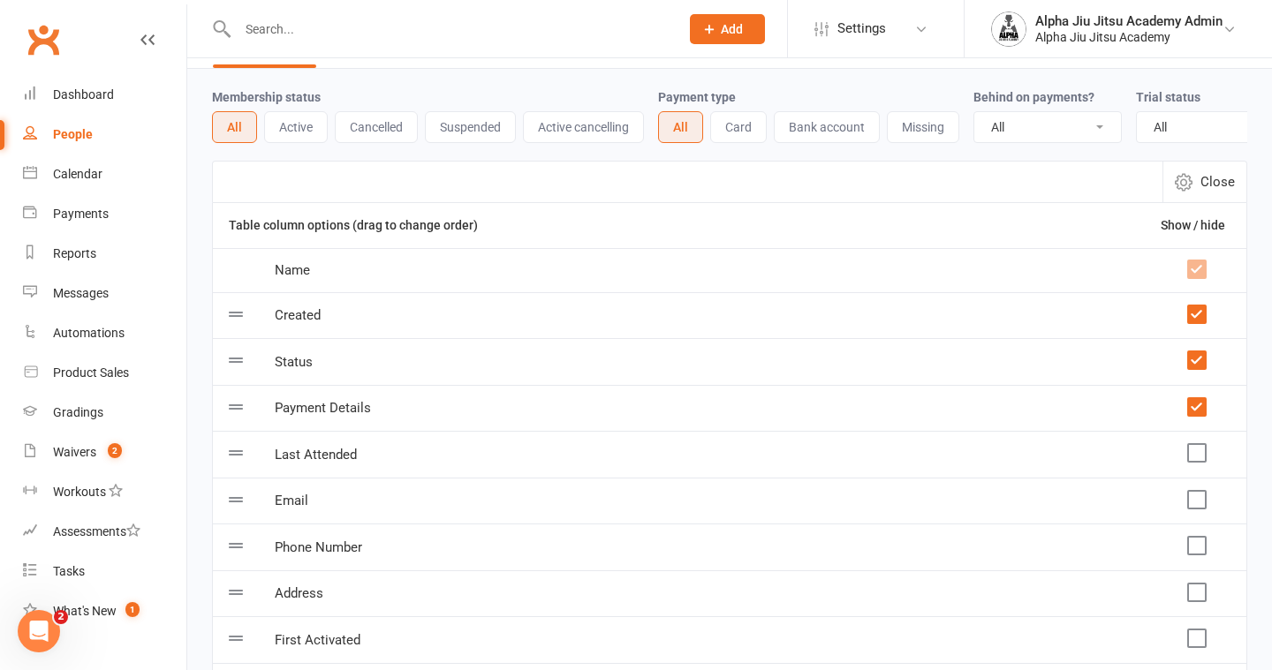
click at [1193, 447] on label at bounding box center [1196, 453] width 18 height 18
click at [1193, 444] on input "checkbox" at bounding box center [1196, 444] width 18 height 0
click at [1198, 496] on label at bounding box center [1196, 500] width 18 height 18
click at [1198, 491] on input "checkbox" at bounding box center [1196, 491] width 18 height 0
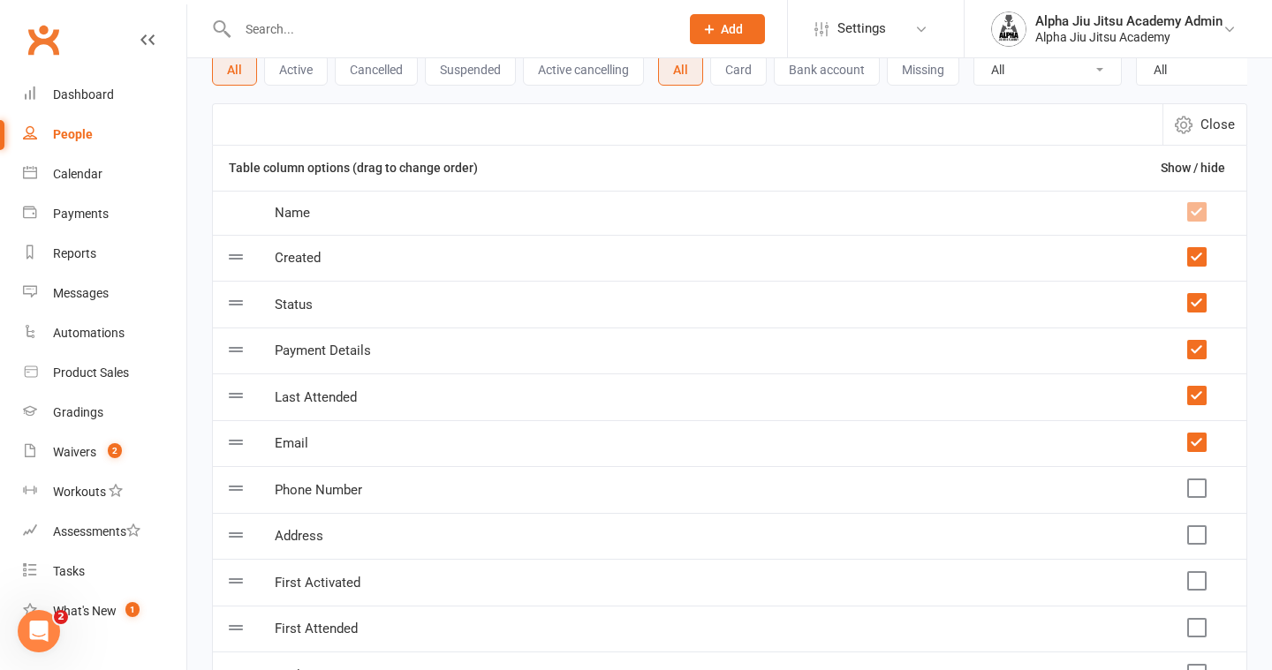
click at [1198, 489] on label at bounding box center [1196, 489] width 18 height 18
click at [1198, 480] on input "checkbox" at bounding box center [1196, 480] width 18 height 0
click at [1198, 545] on td at bounding box center [1196, 536] width 102 height 47
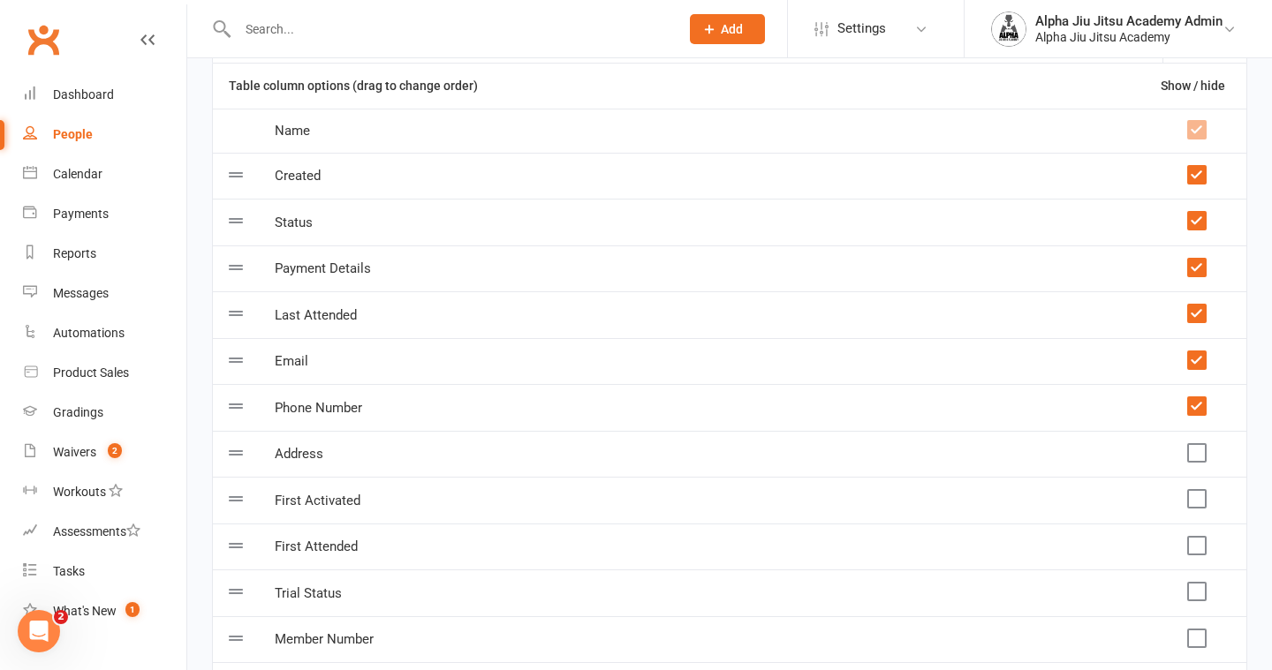
scroll to position [196, 0]
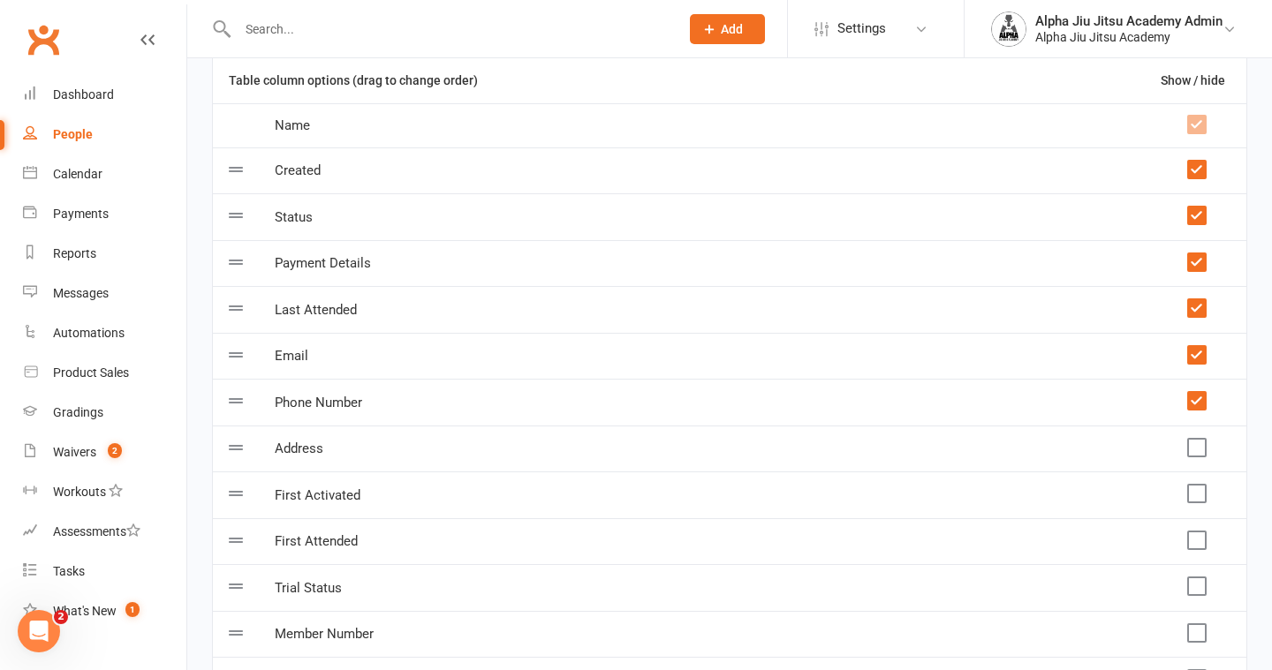
click at [1203, 445] on label at bounding box center [1196, 448] width 18 height 18
click at [1203, 439] on input "checkbox" at bounding box center [1196, 439] width 18 height 0
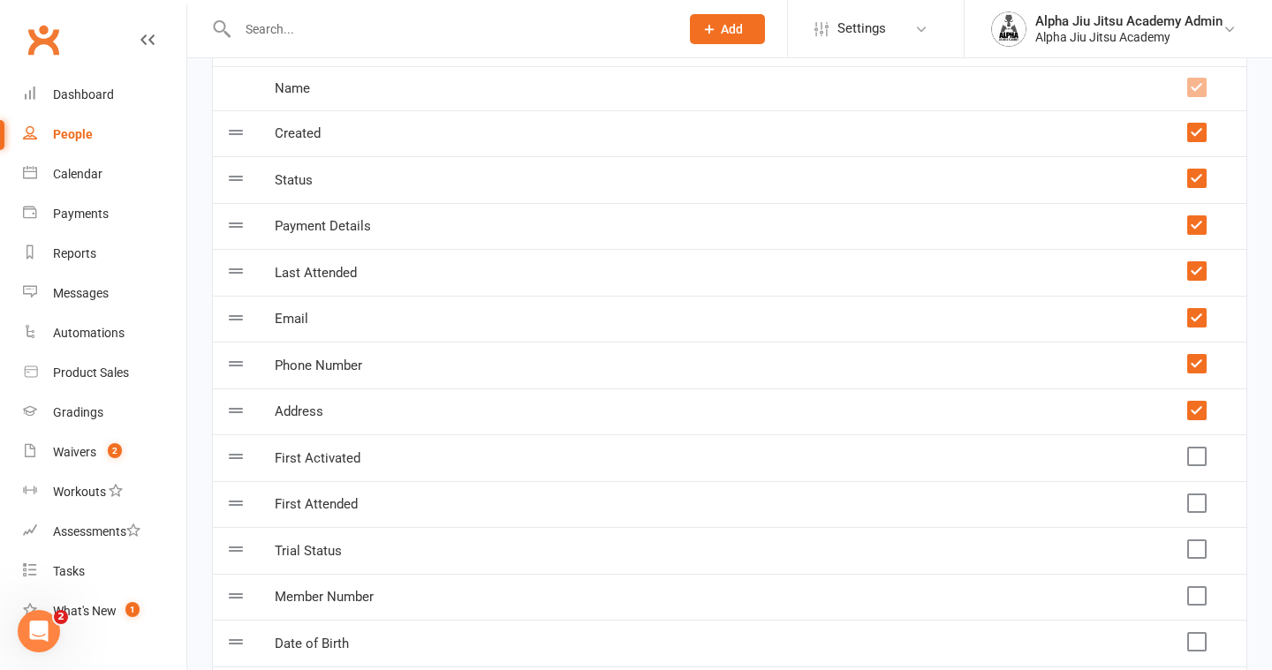
scroll to position [237, 0]
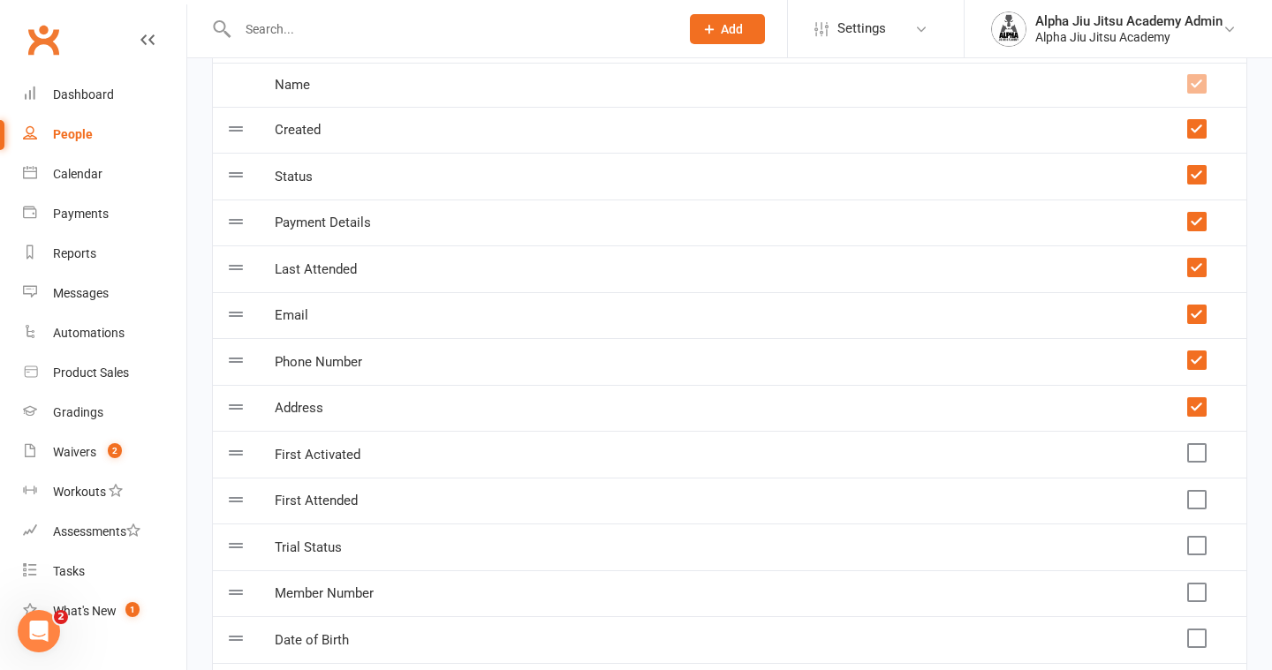
click at [1199, 453] on label at bounding box center [1196, 453] width 18 height 18
click at [1199, 444] on input "checkbox" at bounding box center [1196, 444] width 18 height 0
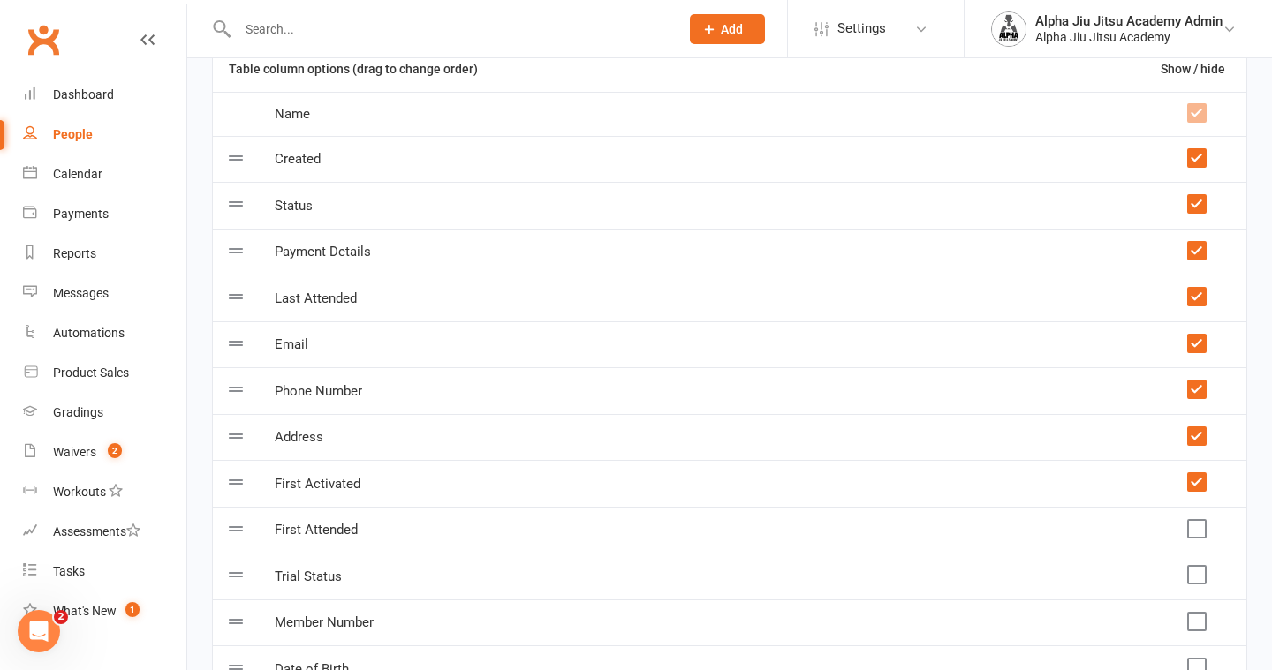
scroll to position [0, 0]
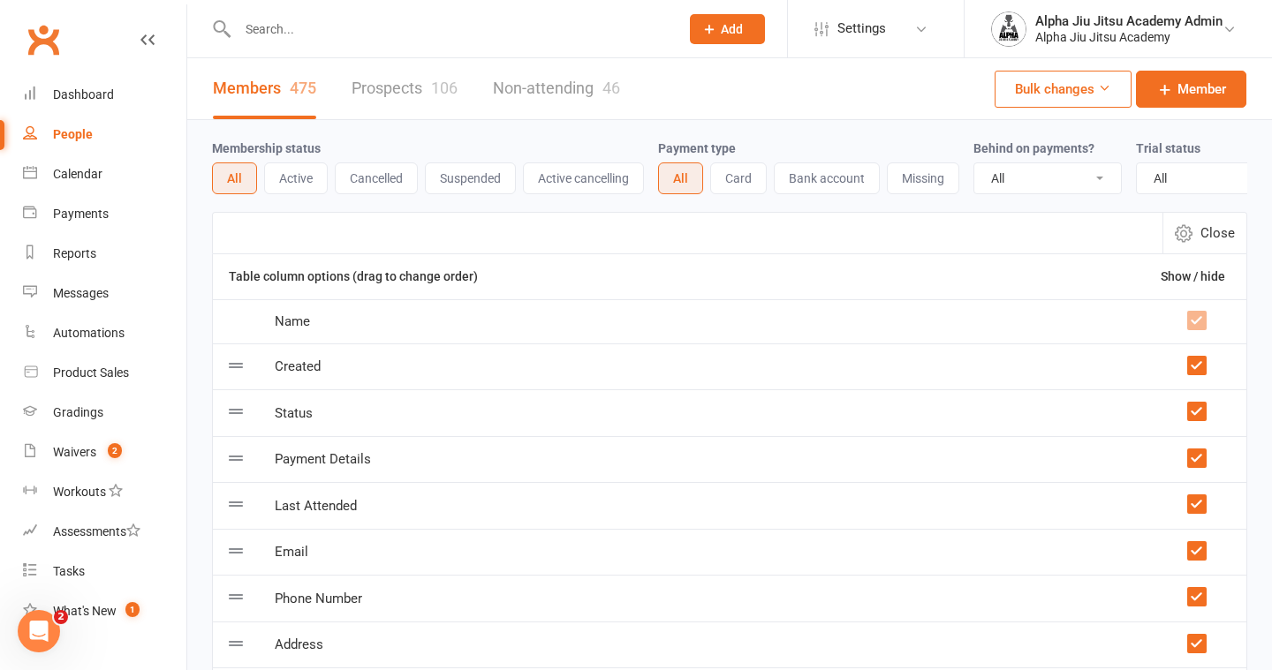
click at [1202, 235] on span "Close" at bounding box center [1217, 233] width 34 height 21
select select "100"
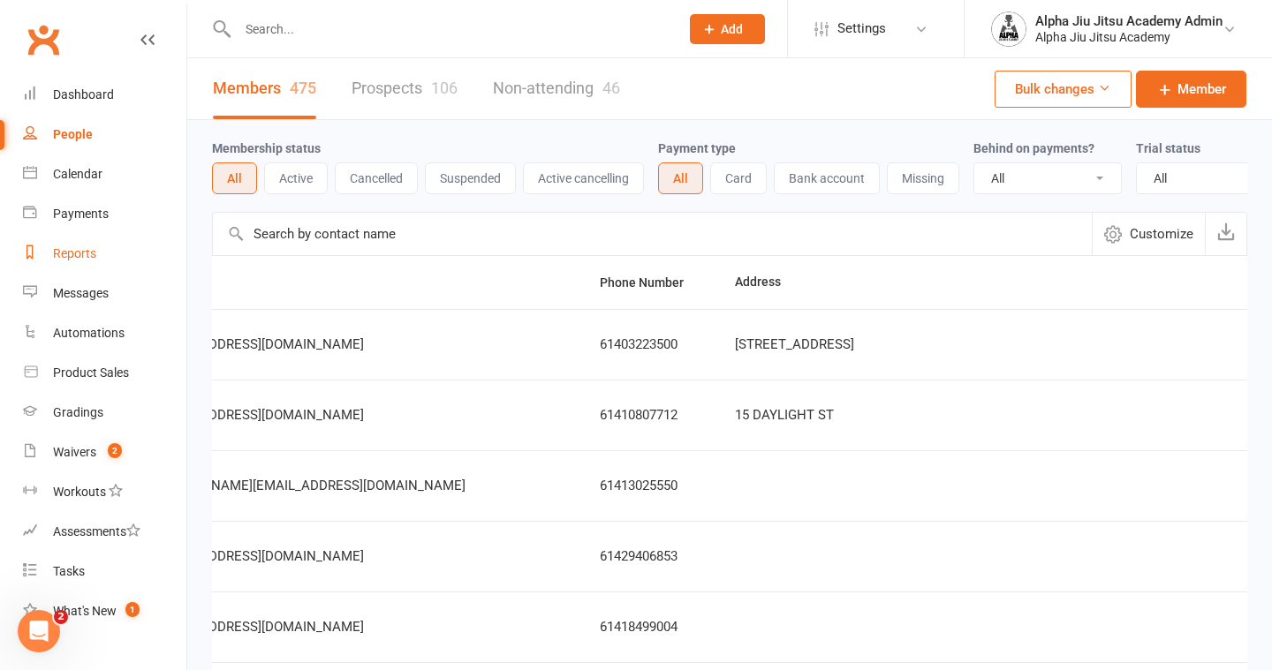
click at [94, 242] on link "Reports" at bounding box center [104, 254] width 163 height 40
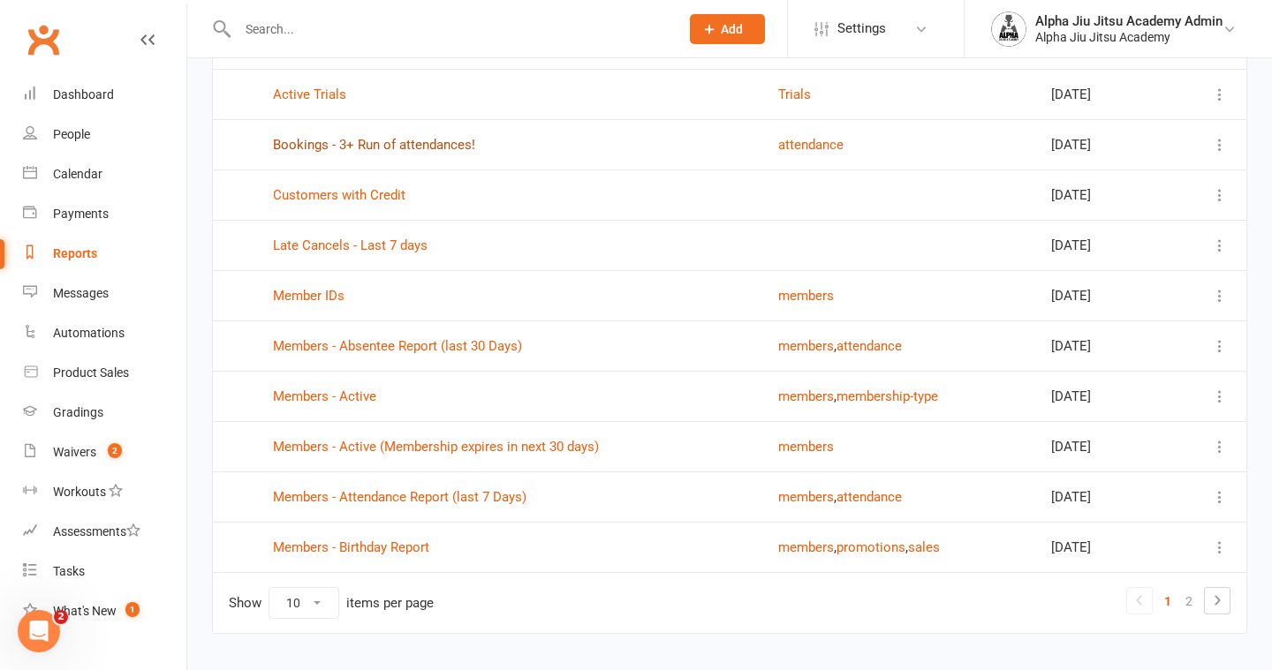
scroll to position [210, 0]
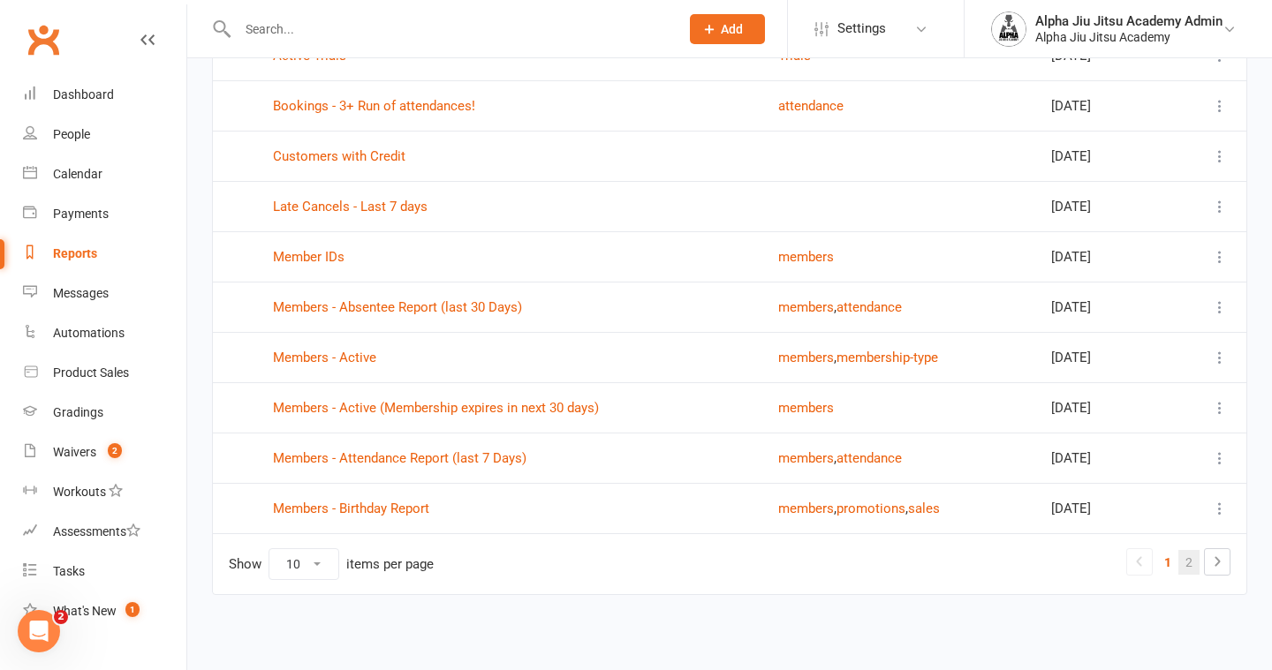
click at [1194, 564] on link "2" at bounding box center [1188, 562] width 21 height 25
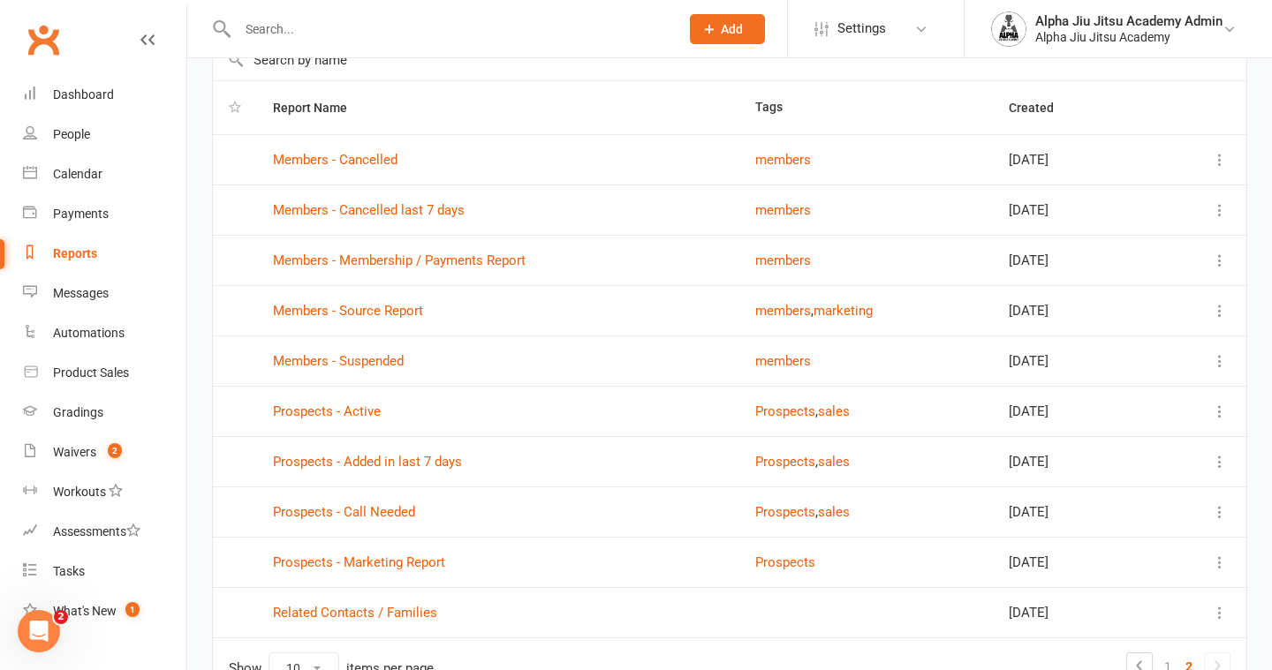
scroll to position [112, 0]
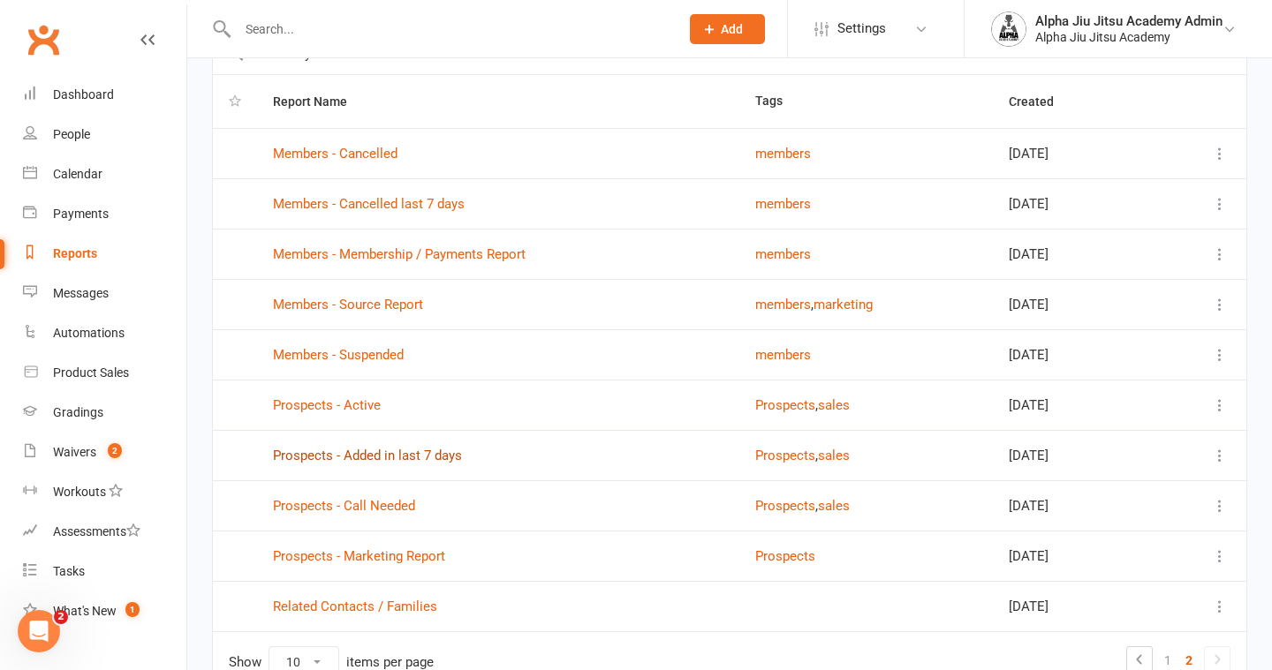
click at [422, 456] on link "Prospects - Added in last 7 days" at bounding box center [367, 456] width 189 height 16
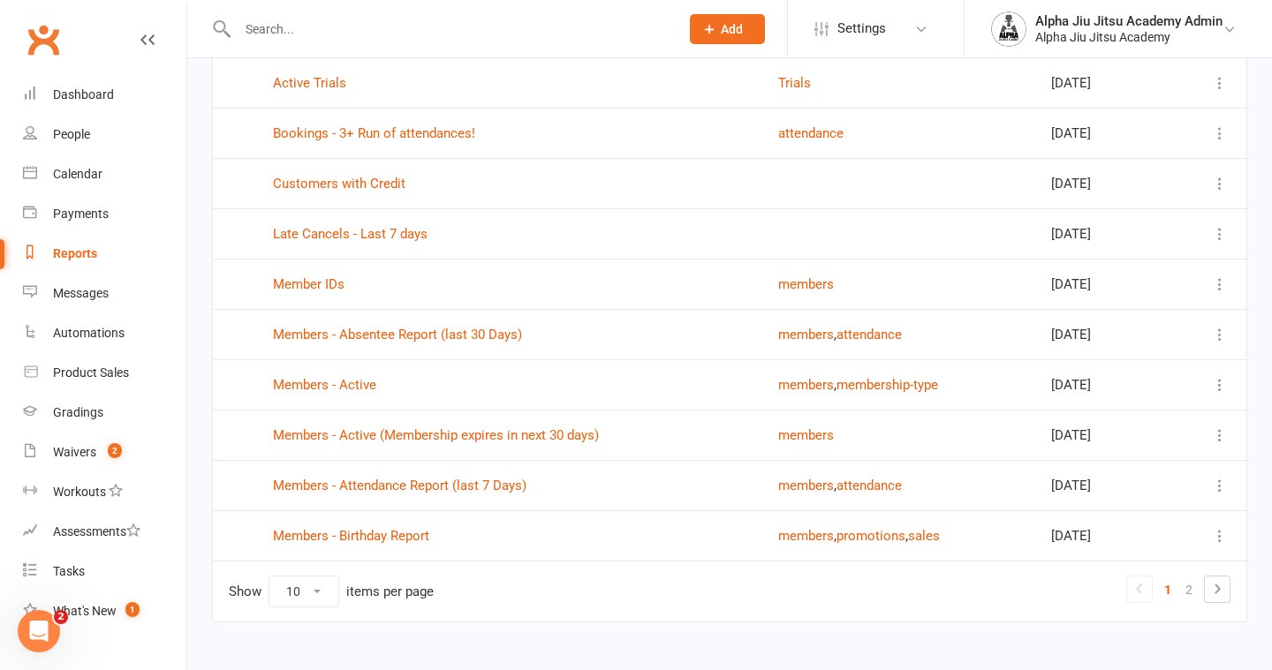
scroll to position [210, 0]
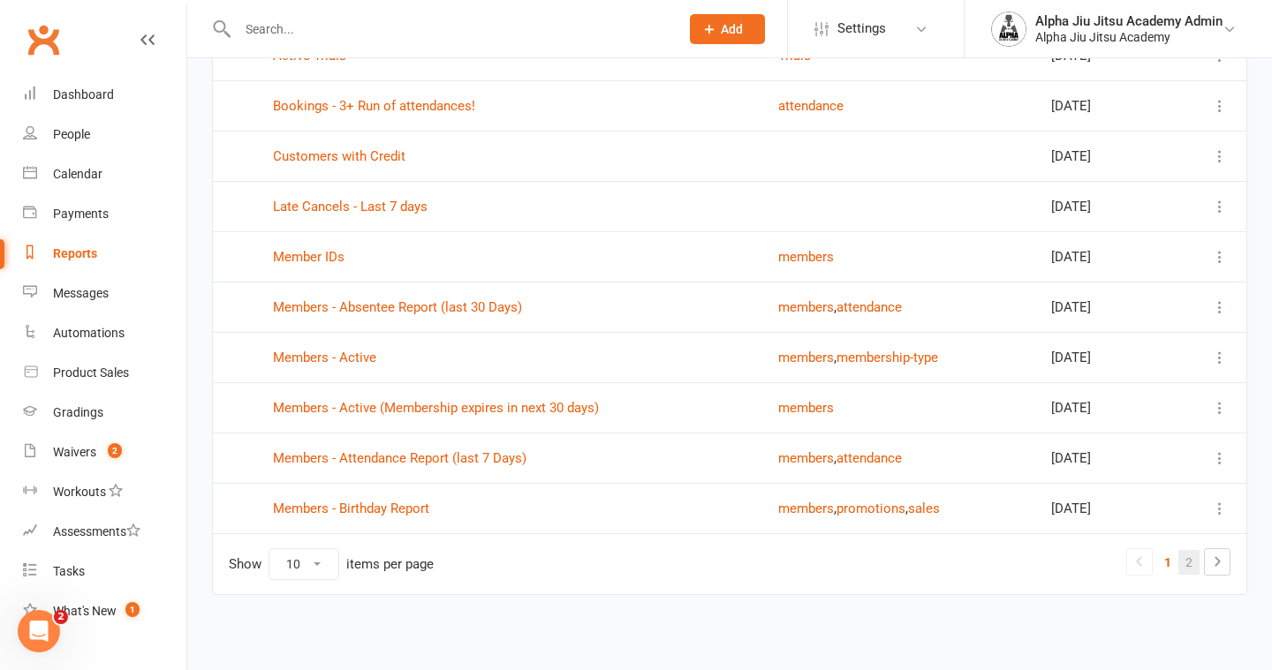
click at [1185, 559] on link "2" at bounding box center [1188, 562] width 21 height 25
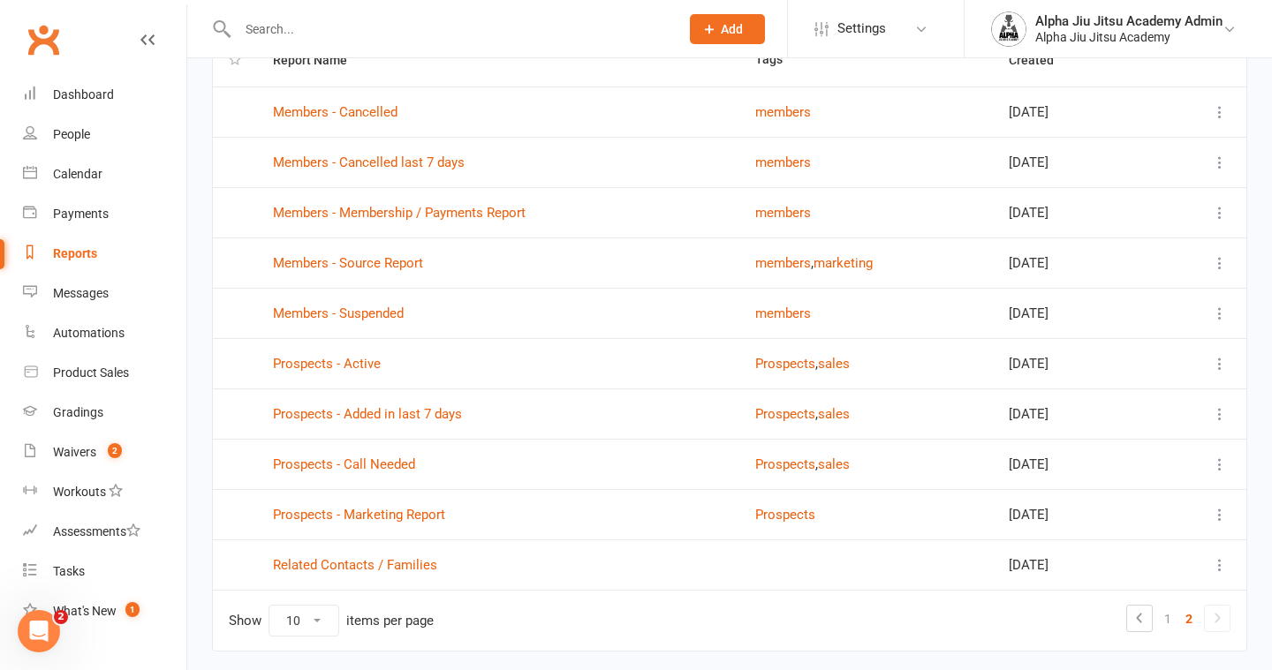
scroll to position [134, 0]
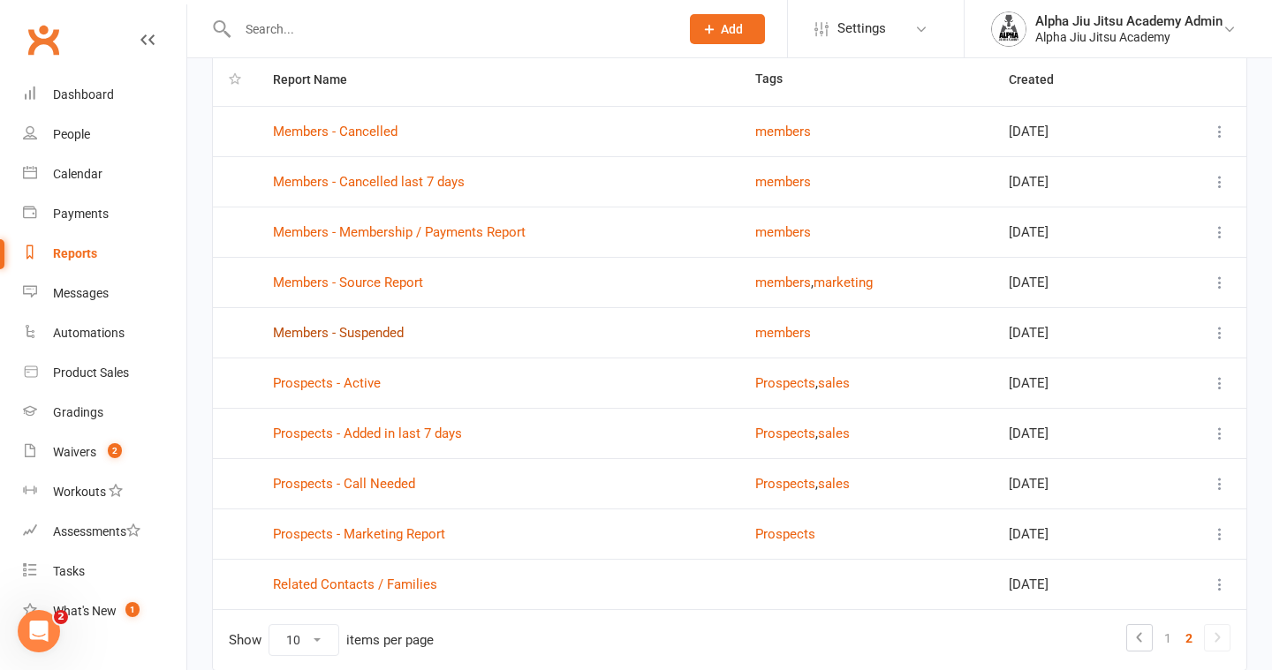
click at [382, 330] on link "Members - Suspended" at bounding box center [338, 333] width 131 height 16
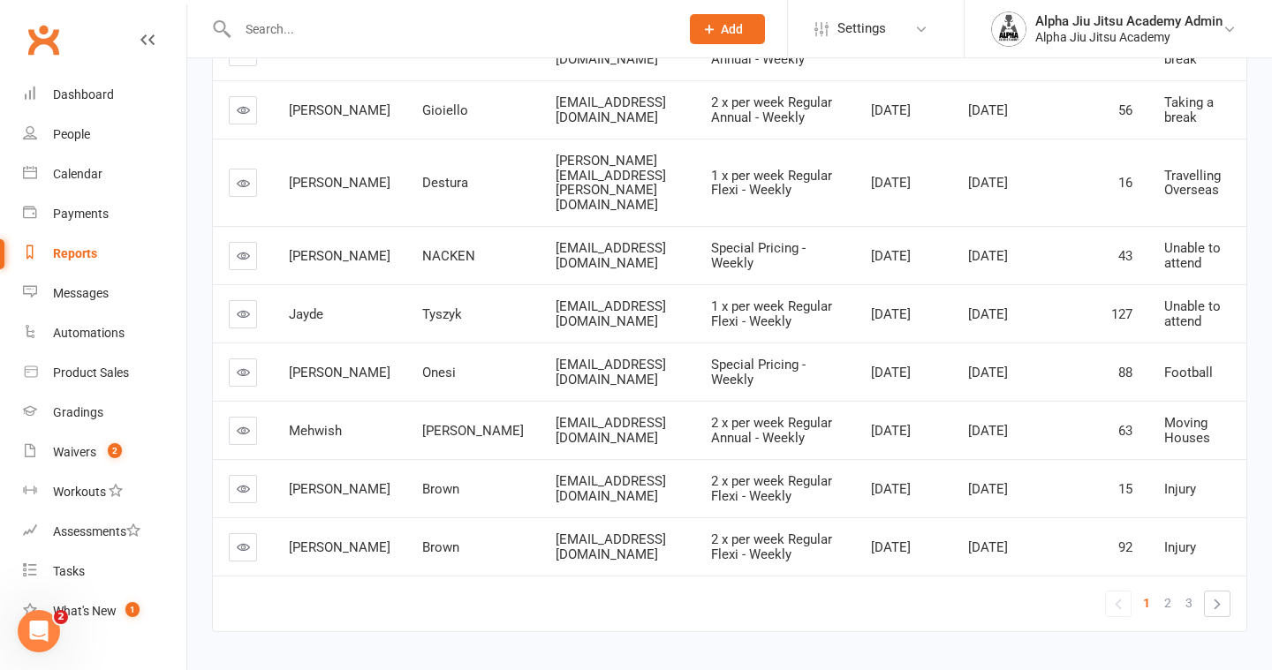
scroll to position [430, 0]
click at [1166, 590] on span "2" at bounding box center [1167, 602] width 7 height 25
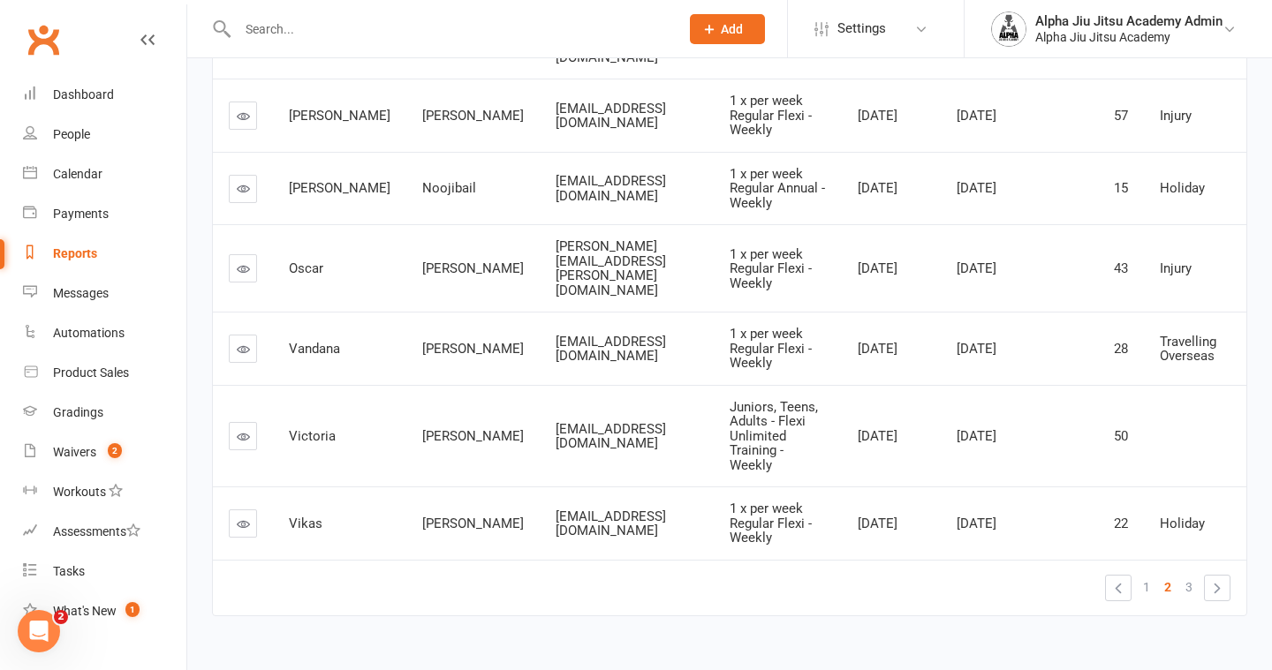
scroll to position [607, 0]
click at [1188, 574] on span "3" at bounding box center [1188, 586] width 7 height 25
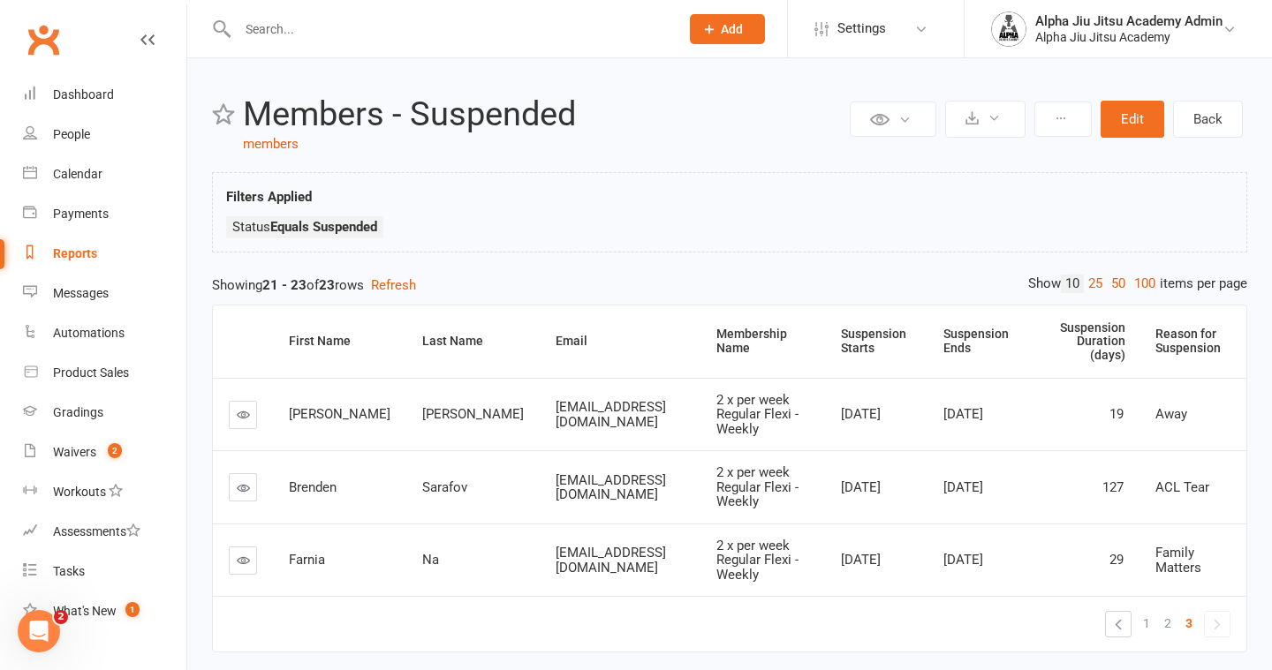
scroll to position [0, 0]
click at [1199, 115] on link "Back" at bounding box center [1208, 120] width 70 height 37
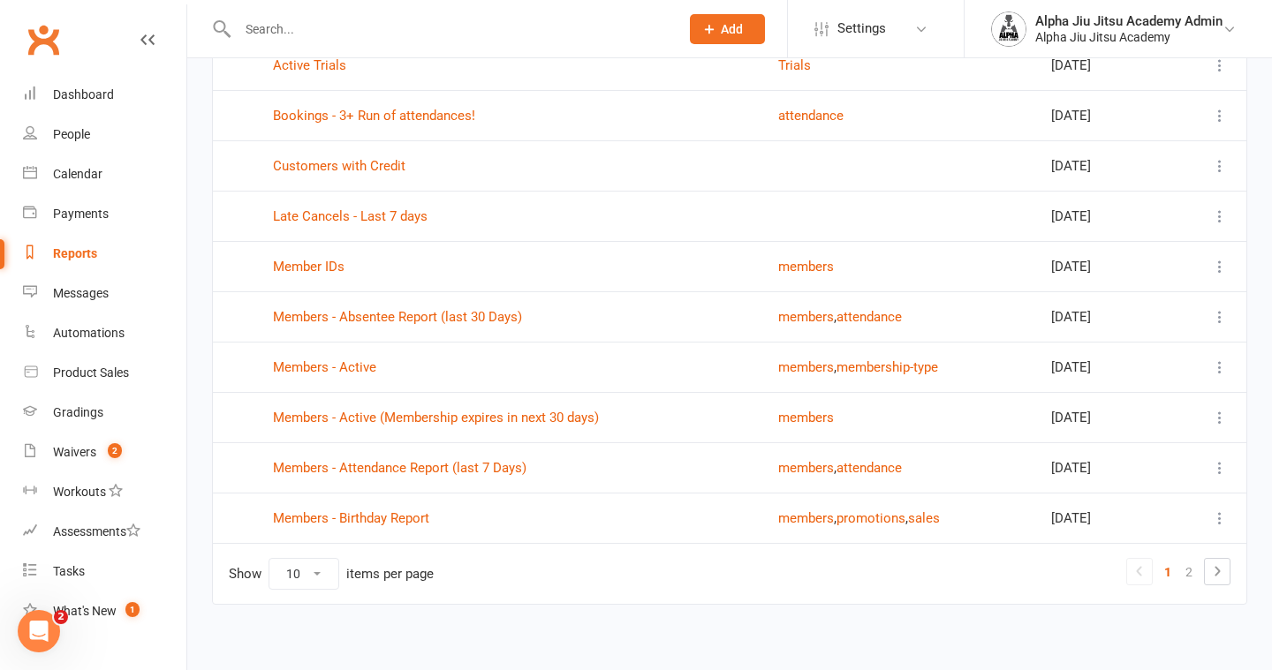
scroll to position [210, 0]
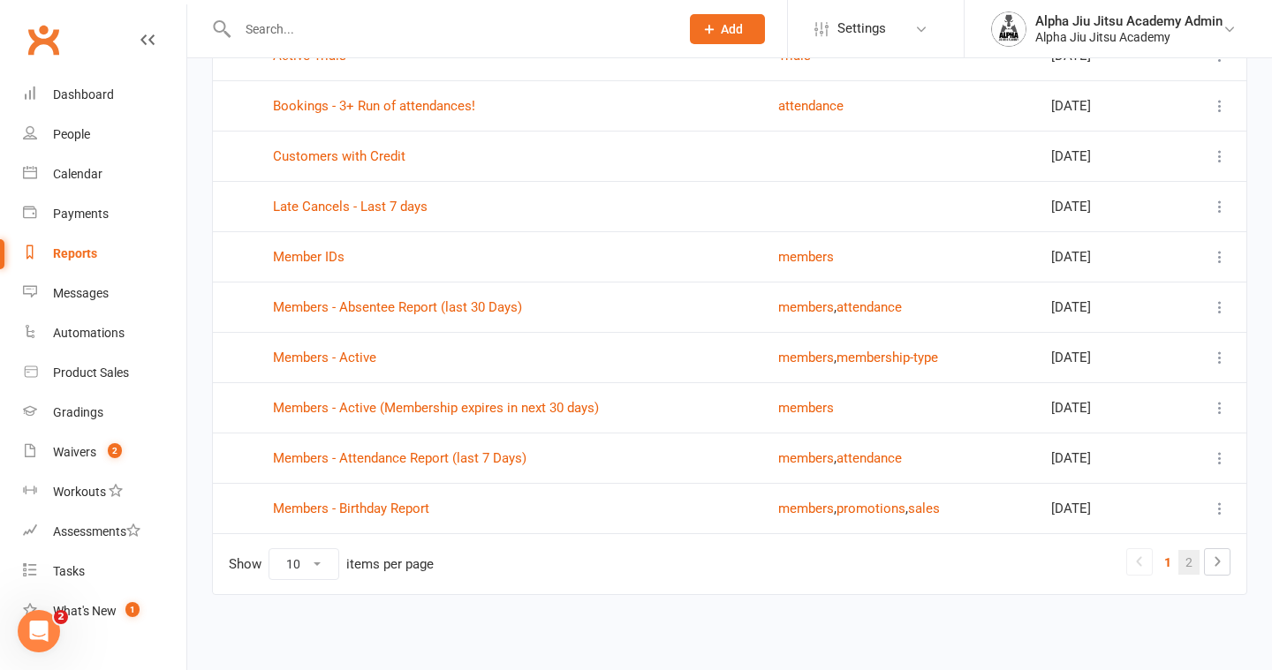
click at [1184, 564] on link "2" at bounding box center [1188, 562] width 21 height 25
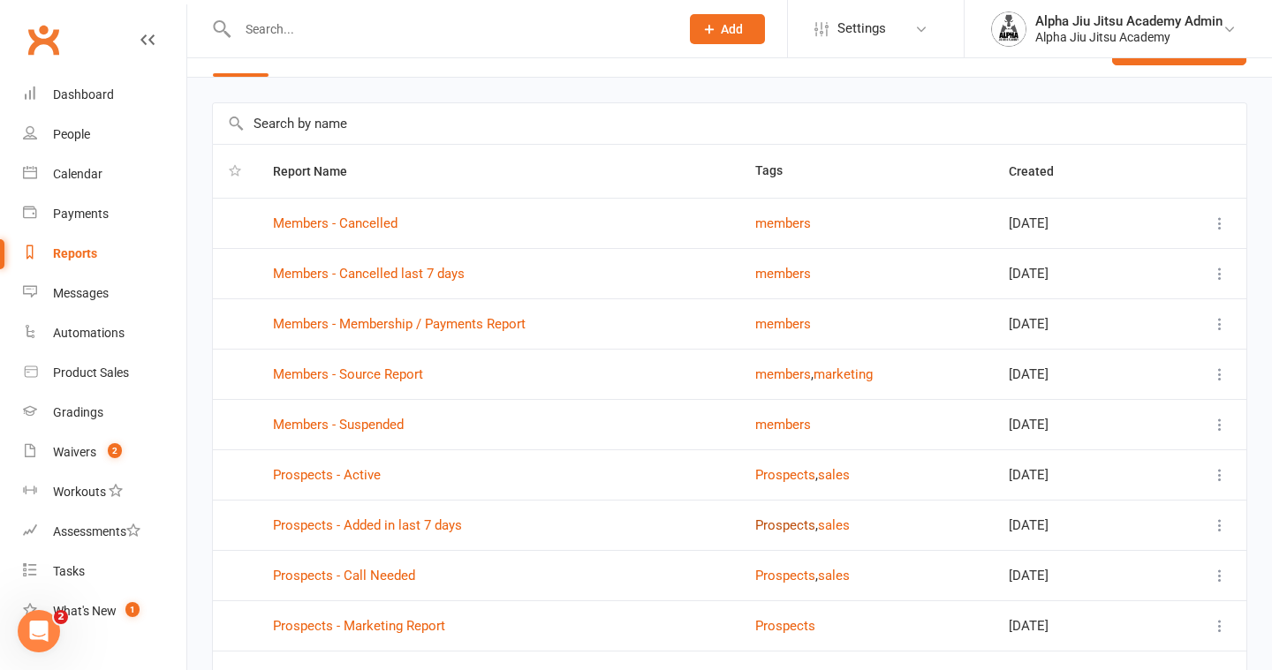
scroll to position [0, 0]
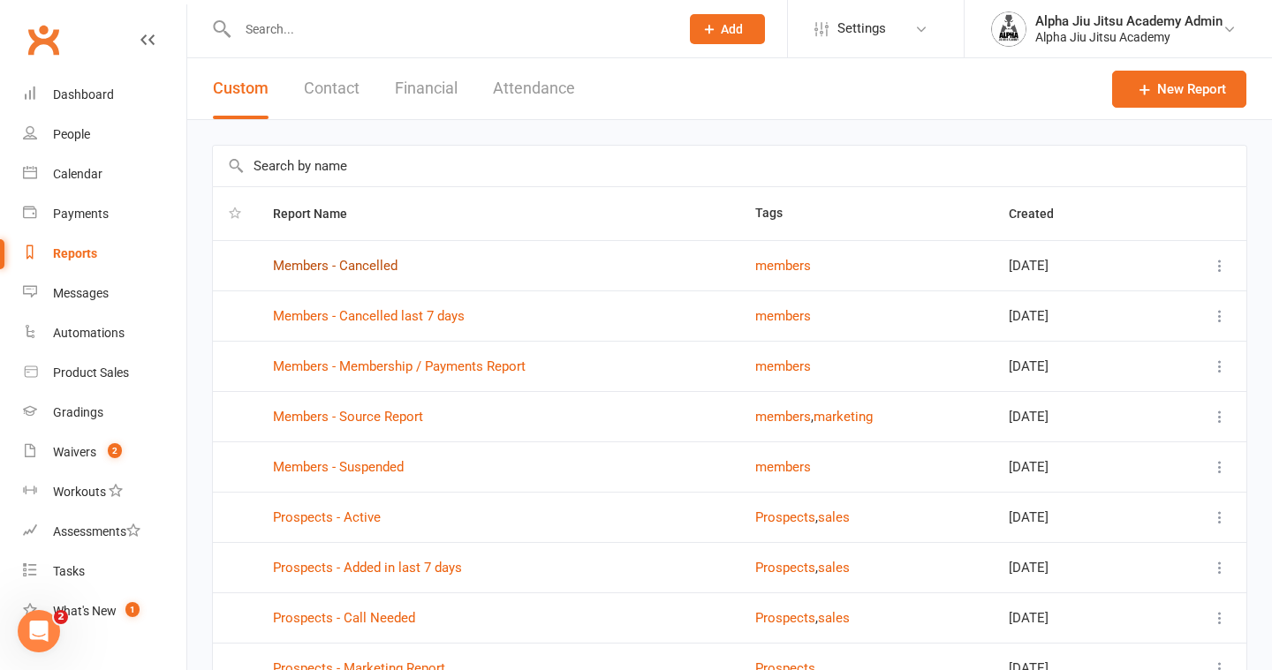
click at [352, 265] on link "Members - Cancelled" at bounding box center [335, 266] width 125 height 16
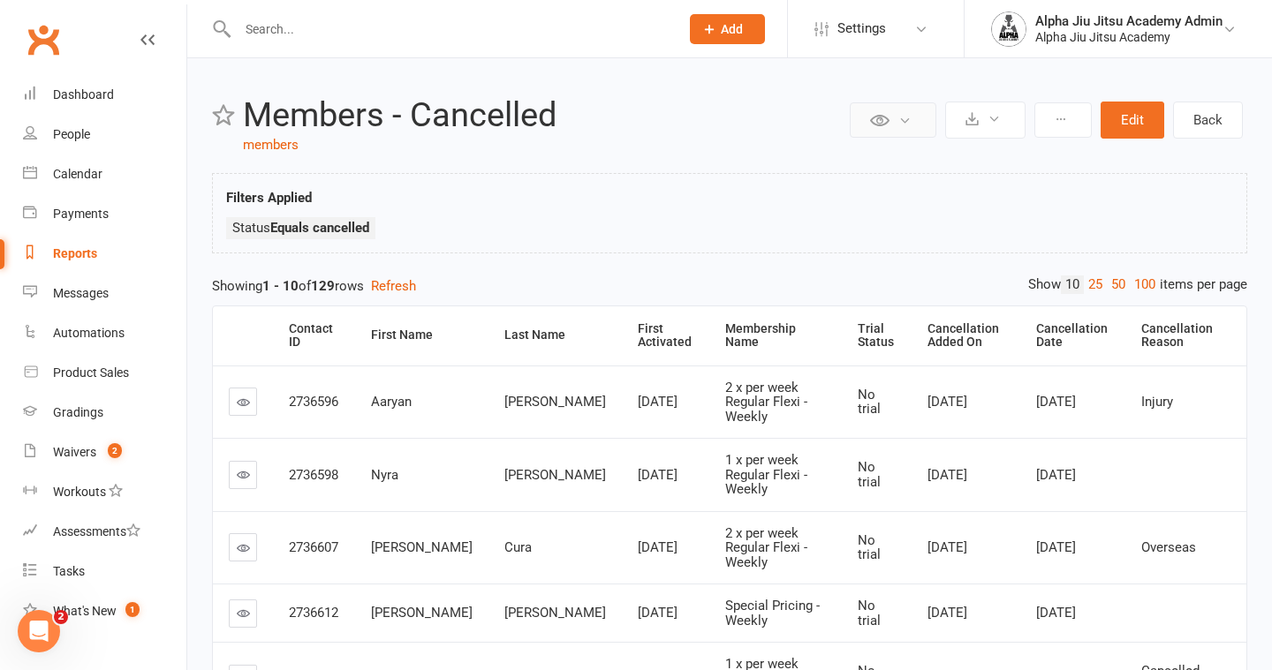
click at [911, 127] on button at bounding box center [893, 119] width 87 height 35
click at [993, 121] on icon at bounding box center [993, 118] width 13 height 13
click at [1121, 117] on button "Edit" at bounding box center [1132, 120] width 64 height 37
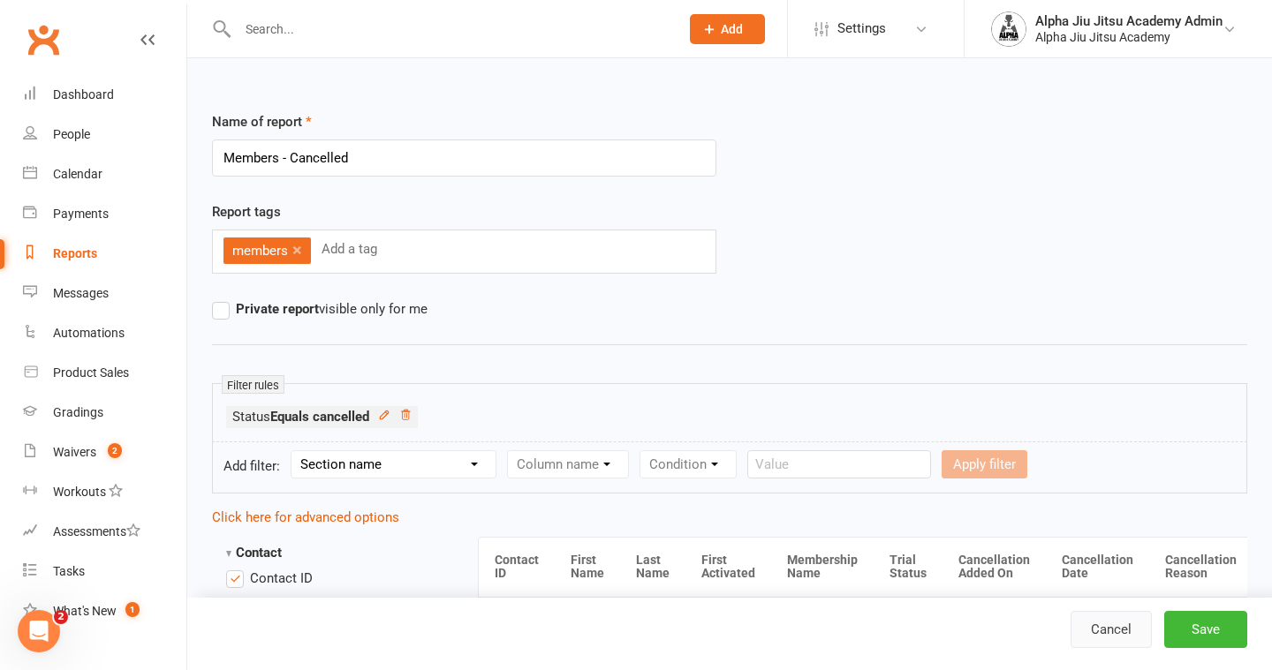
click at [1106, 633] on link "Cancel" at bounding box center [1110, 629] width 81 height 37
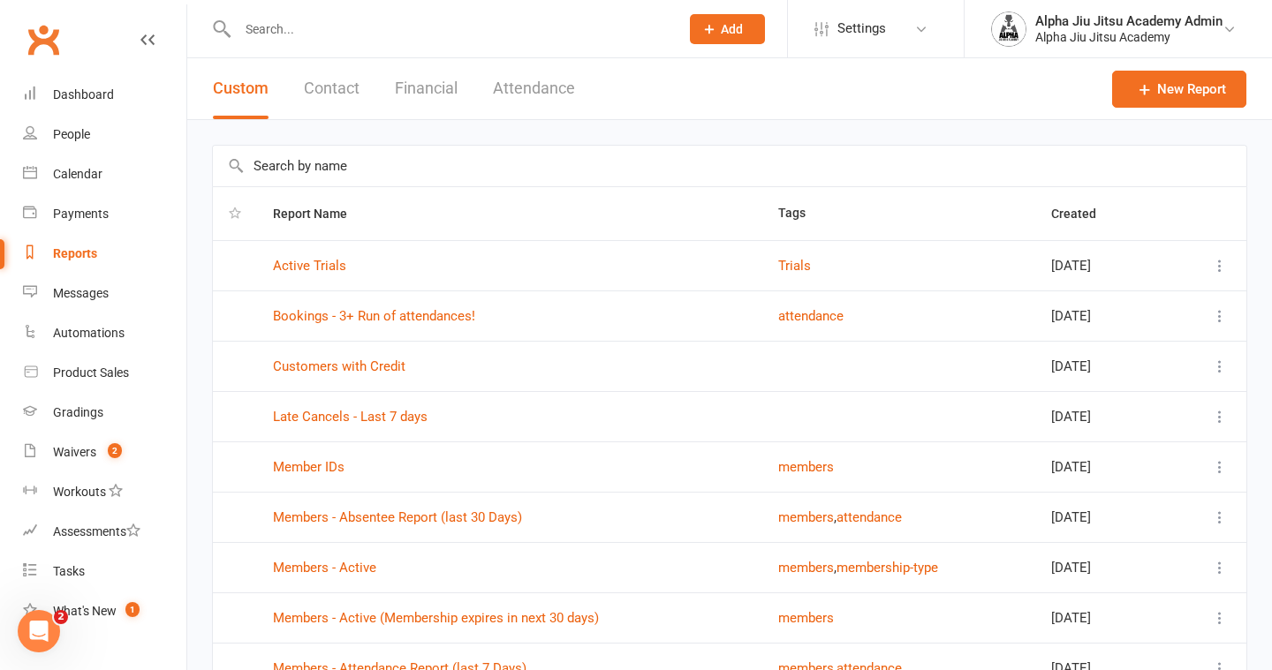
click at [325, 77] on button "Contact" at bounding box center [332, 88] width 56 height 61
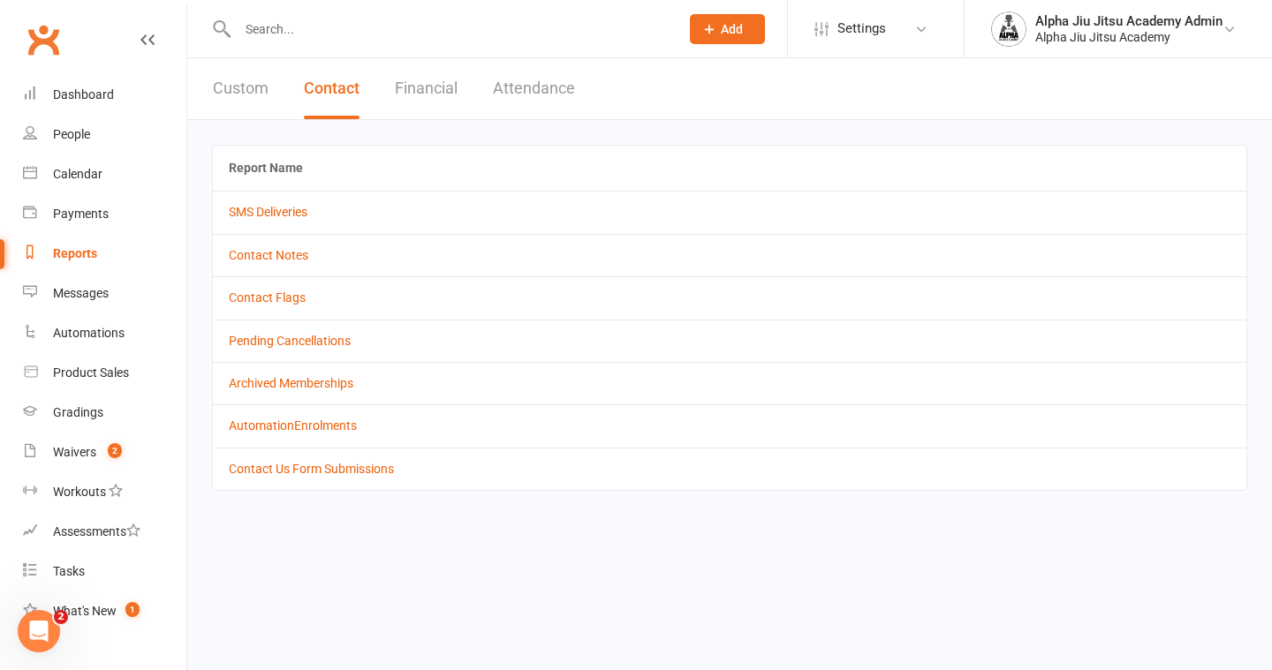
click at [432, 93] on button "Financial" at bounding box center [426, 88] width 63 height 61
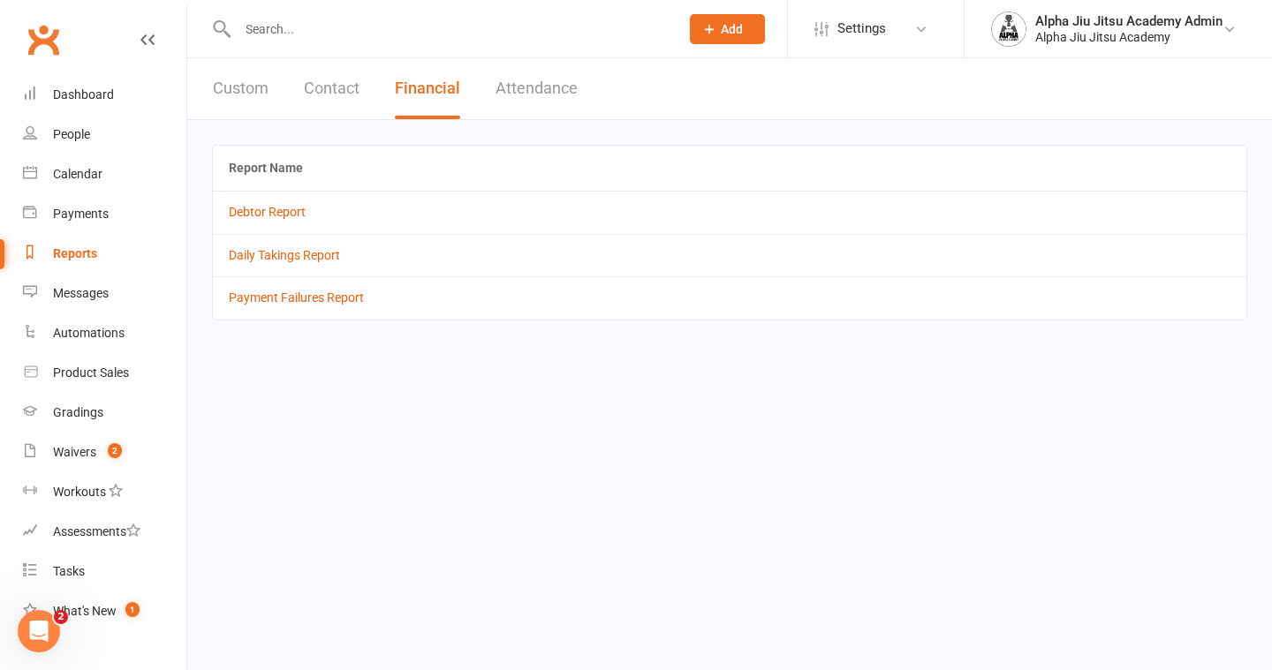
click at [515, 81] on button "Attendance" at bounding box center [536, 88] width 82 height 61
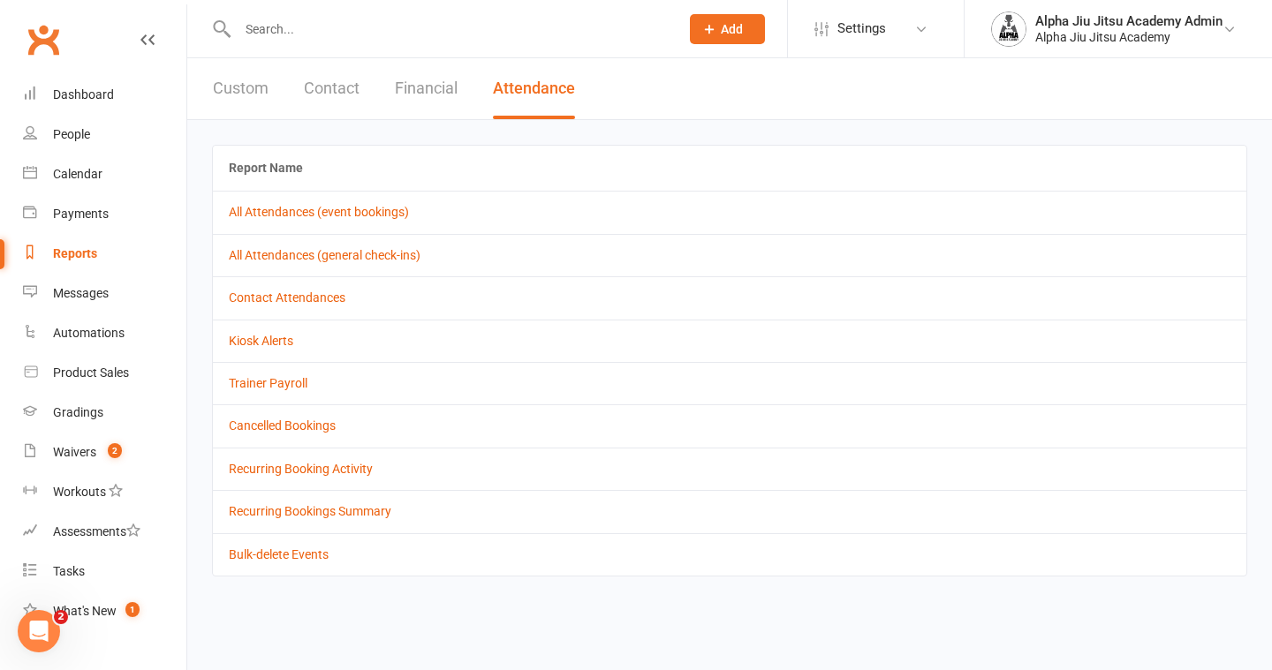
click at [232, 93] on button "Custom" at bounding box center [241, 88] width 56 height 61
